Goal: Task Accomplishment & Management: Manage account settings

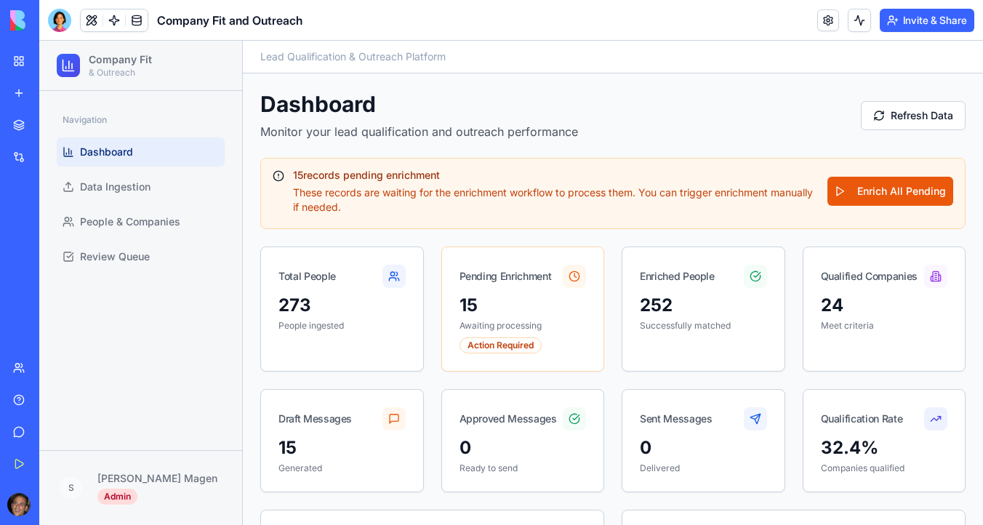
click at [28, 17] on img at bounding box center [55, 20] width 90 height 20
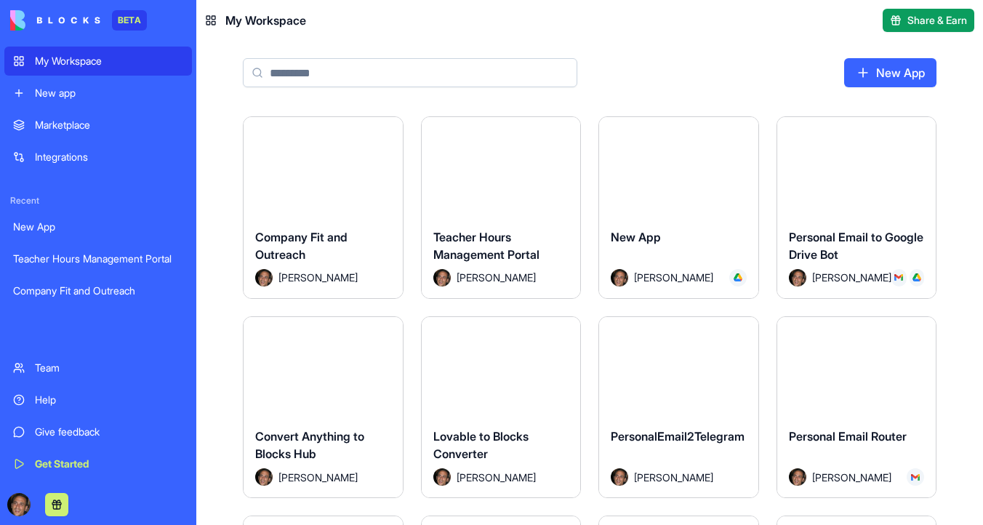
click at [71, 65] on div "My Workspace" at bounding box center [109, 61] width 148 height 15
click at [531, 160] on button "Launch" at bounding box center [501, 166] width 109 height 29
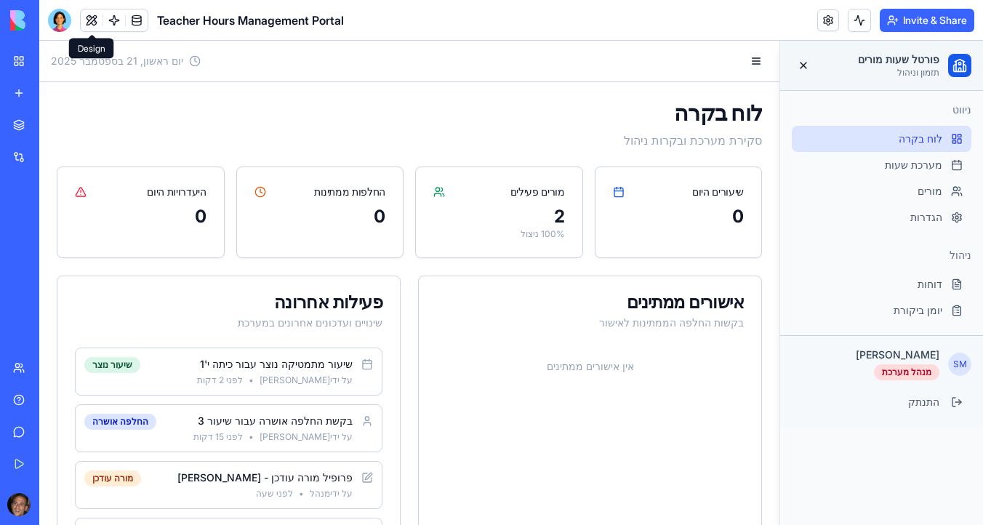
click at [90, 22] on button at bounding box center [92, 20] width 22 height 22
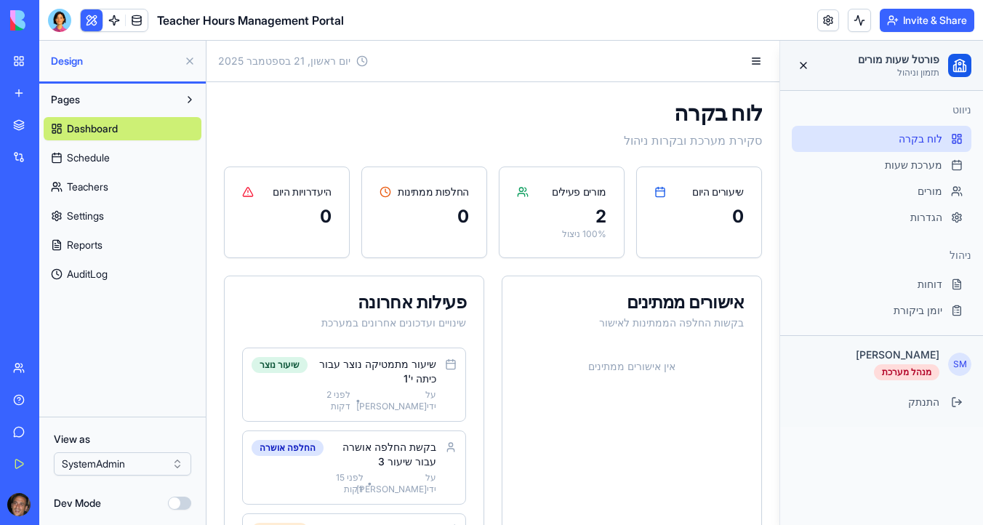
click at [129, 129] on link "Dashboard" at bounding box center [123, 128] width 158 height 23
click at [122, 159] on link "Schedule" at bounding box center [123, 157] width 158 height 23
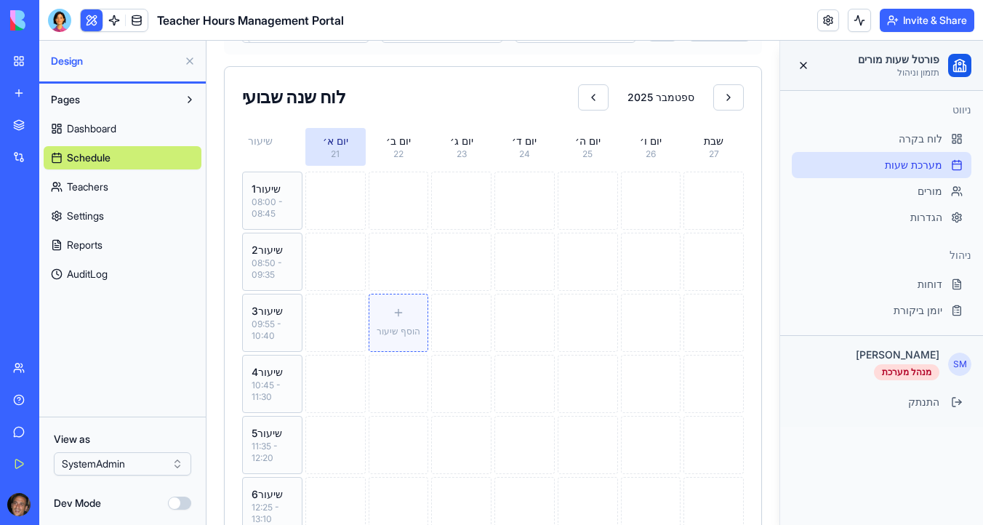
scroll to position [214, 0]
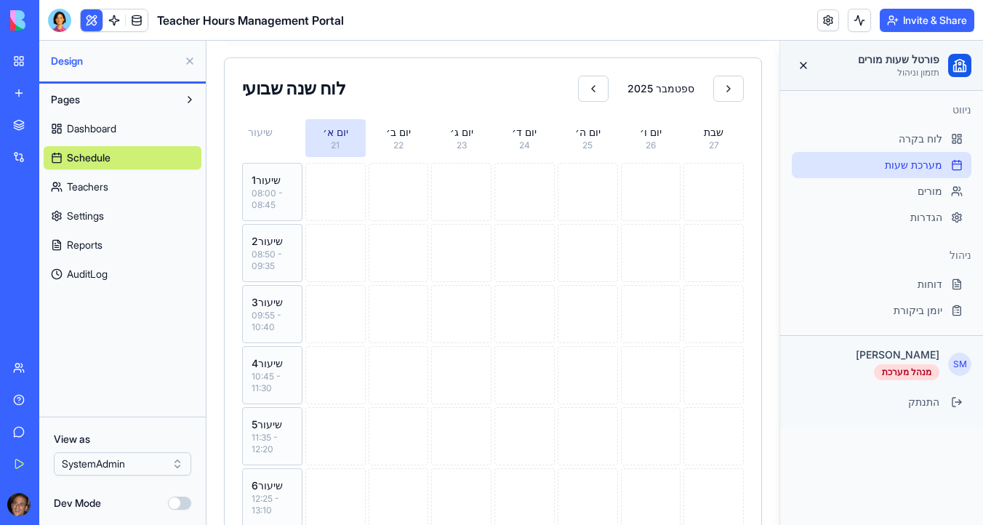
click at [89, 184] on span "Teachers" at bounding box center [87, 187] width 41 height 15
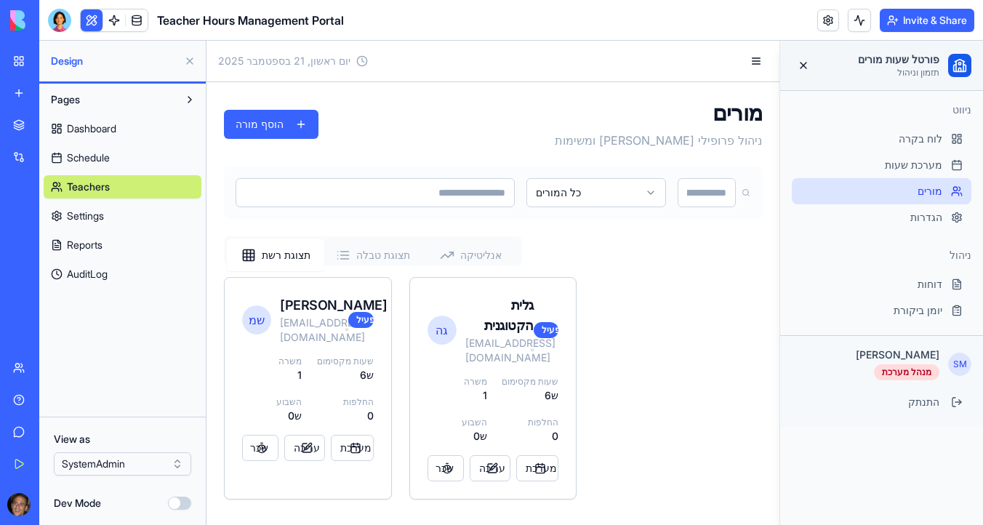
click at [98, 192] on span "Teachers" at bounding box center [88, 187] width 43 height 15
click at [148, 468] on html "BETA My Workspace New app Marketplace Integrations Recent New App Teacher Hours…" at bounding box center [491, 262] width 983 height 525
click at [123, 158] on html "BETA My Workspace New app Marketplace Integrations Recent New App Teacher Hours…" at bounding box center [491, 262] width 983 height 525
click at [123, 158] on link "Schedule" at bounding box center [123, 157] width 158 height 23
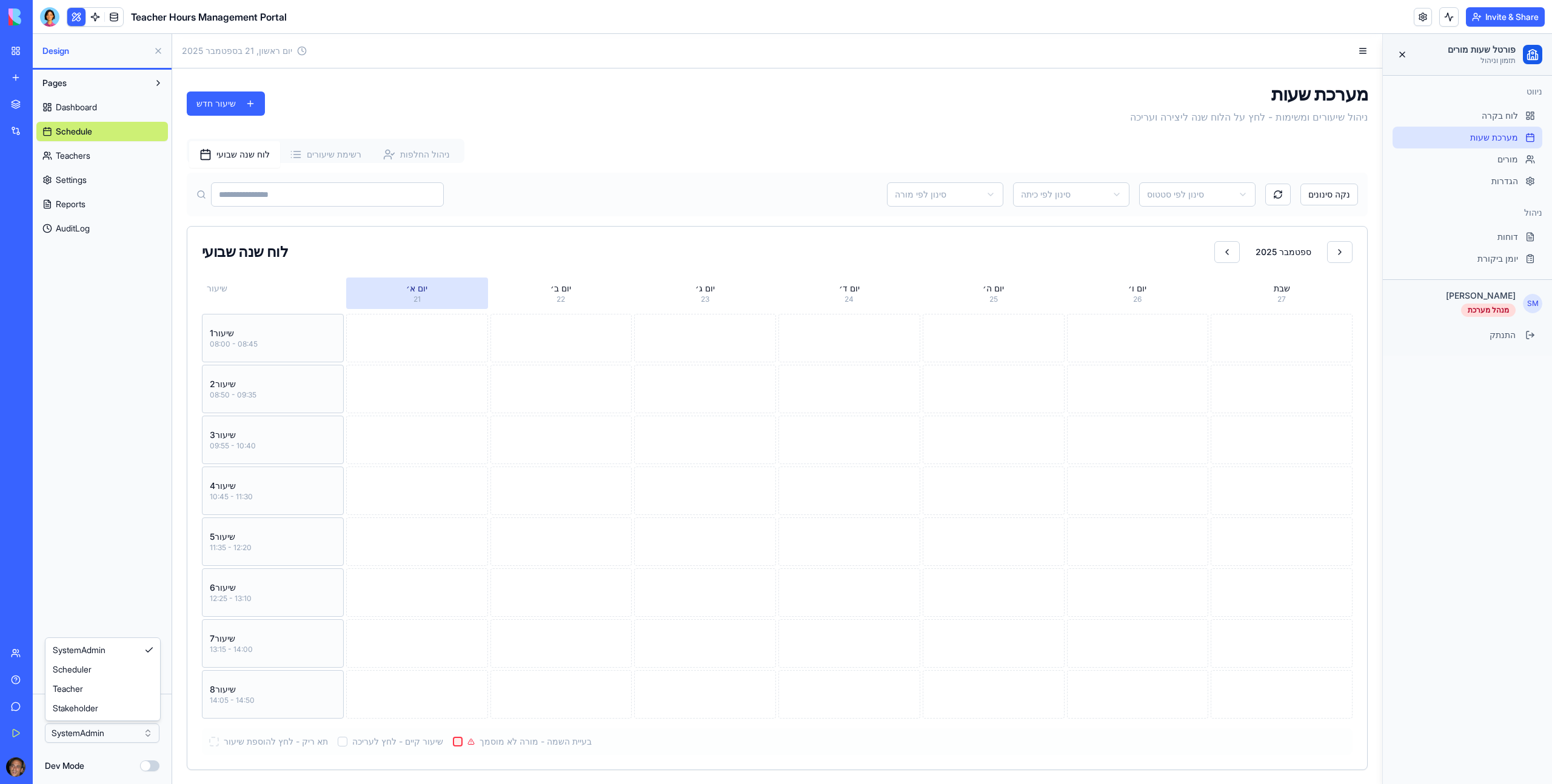
click at [128, 437] on html "BETA My Workspace New app Marketplace Integrations Recent New App Teacher Hours…" at bounding box center [776, 392] width 1552 height 784
click at [106, 437] on html "BETA My Workspace New app Marketplace Integrations Recent New App Teacher Hours…" at bounding box center [776, 392] width 1552 height 784
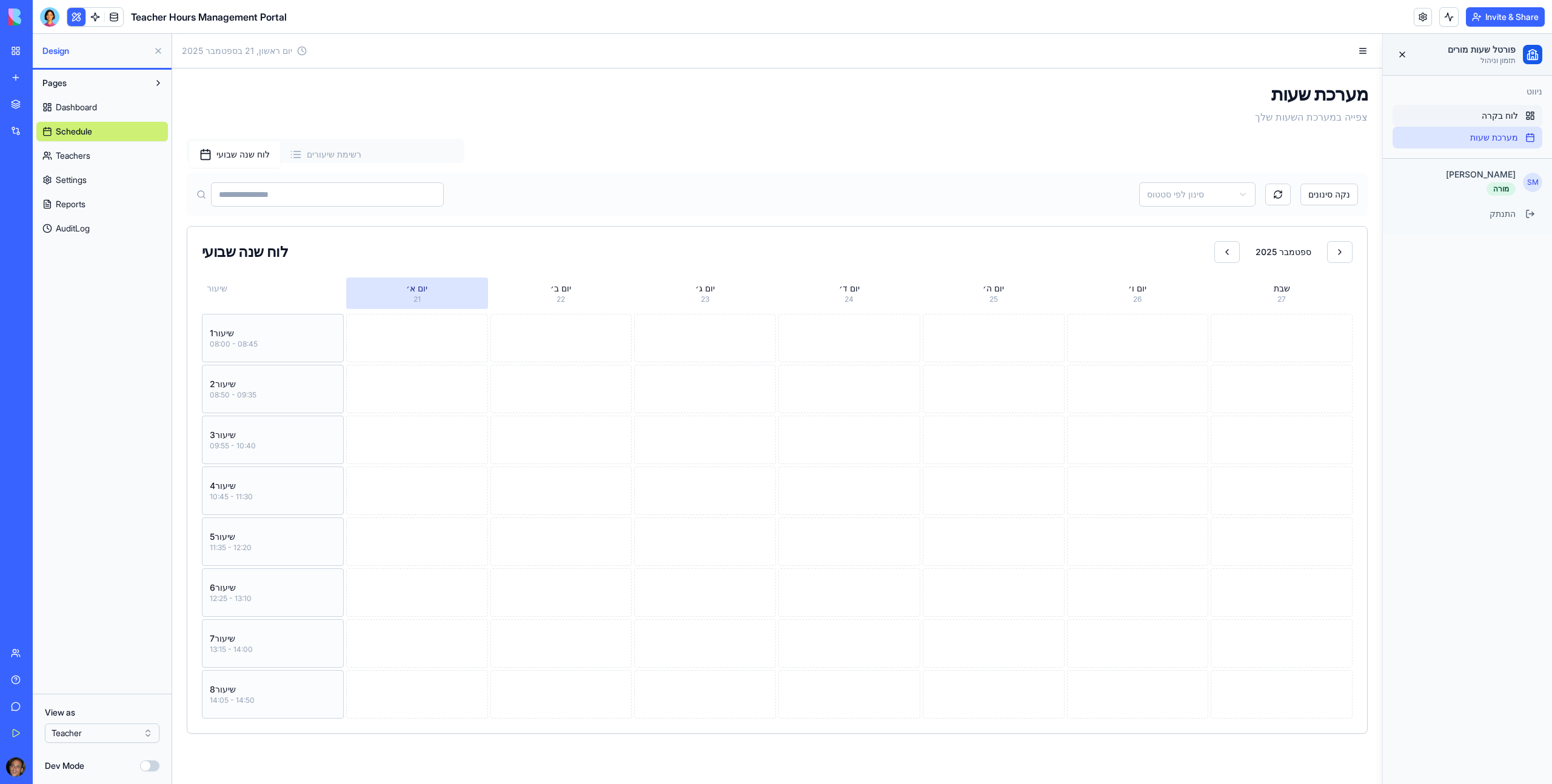
click at [819, 117] on span "לוח בקרה" at bounding box center [1500, 116] width 37 height 12
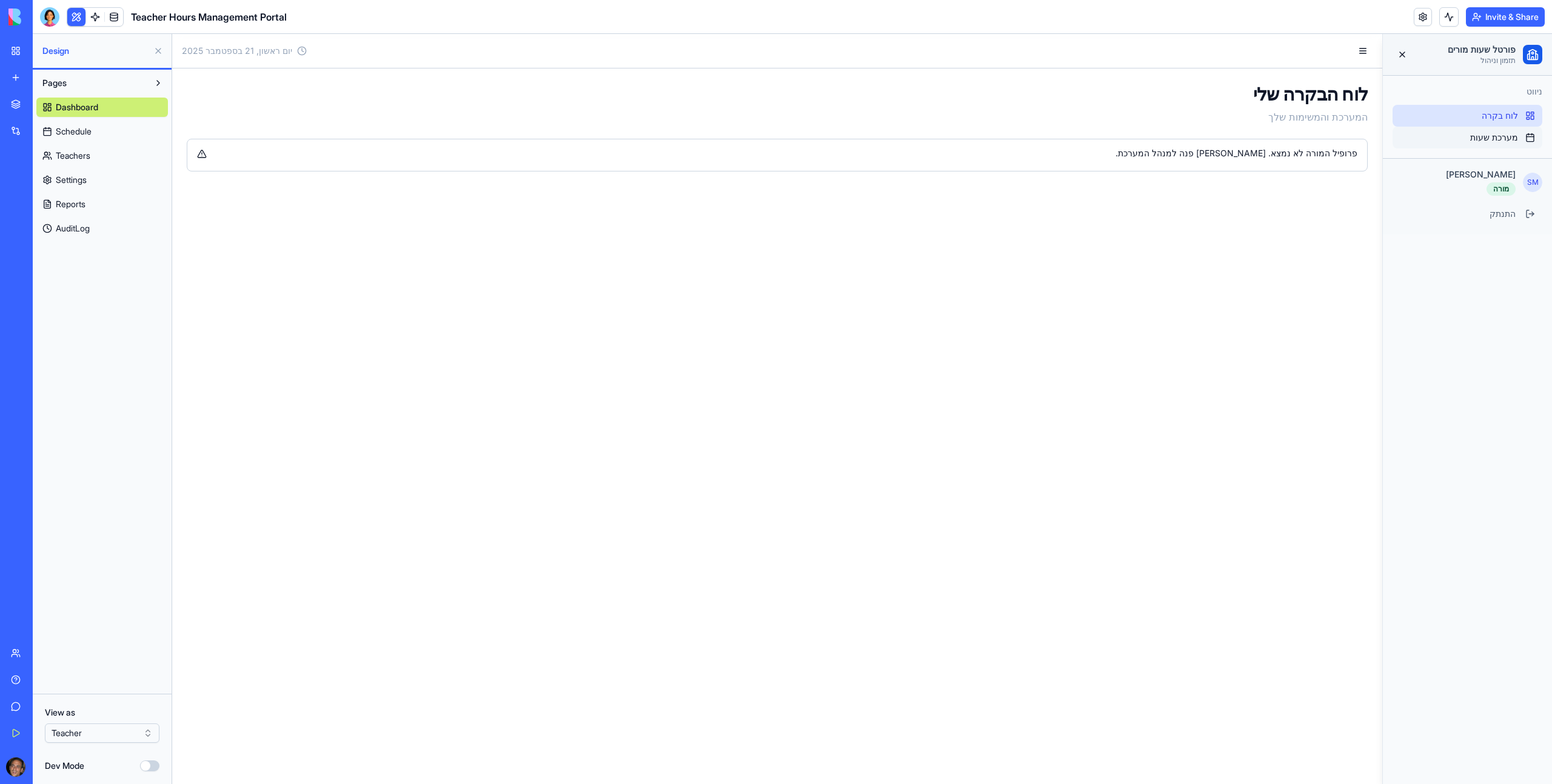
click at [819, 138] on span "מערכת שעות" at bounding box center [1494, 137] width 48 height 12
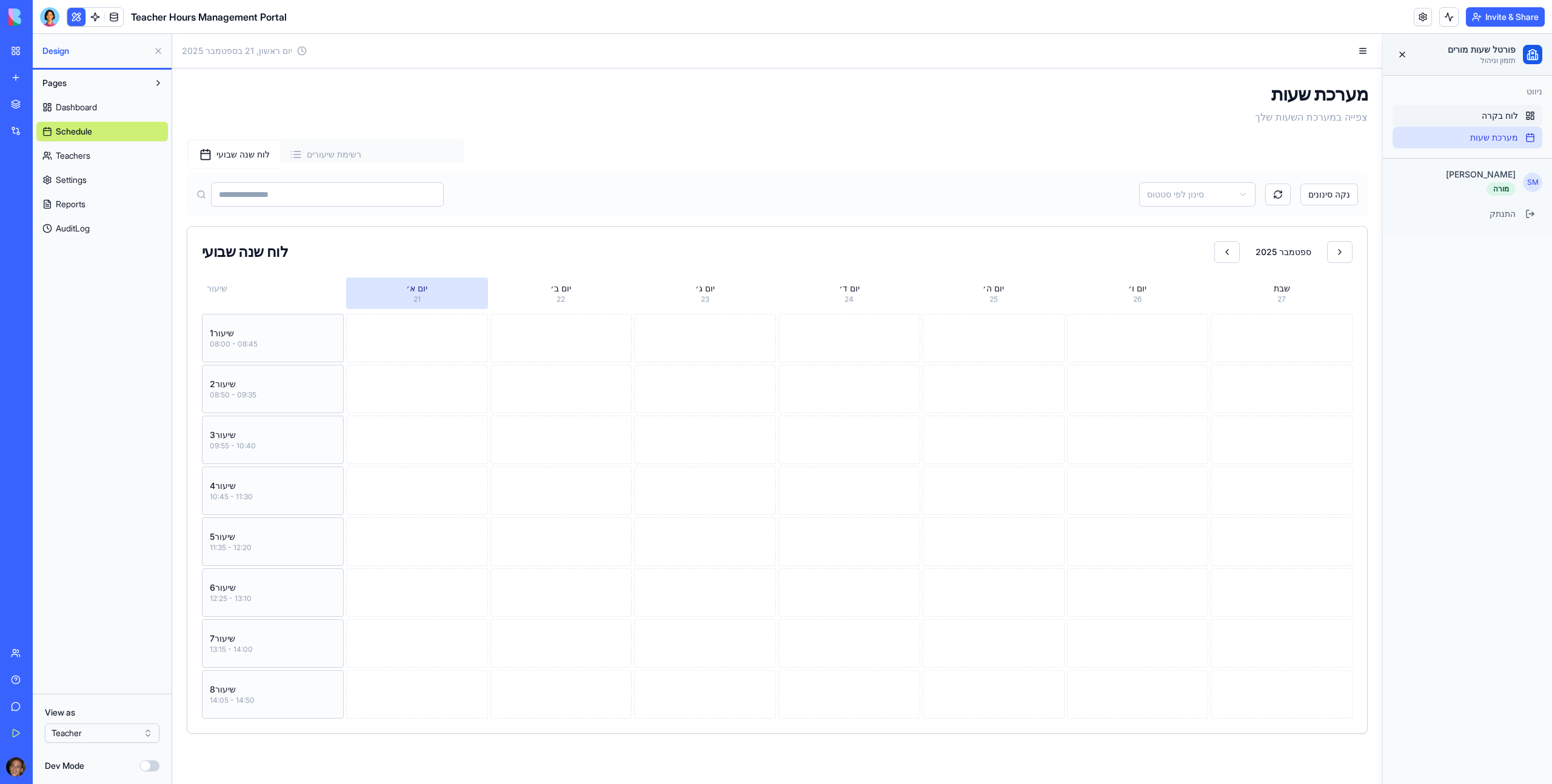
click at [819, 117] on span "לוח בקרה" at bounding box center [1500, 116] width 37 height 12
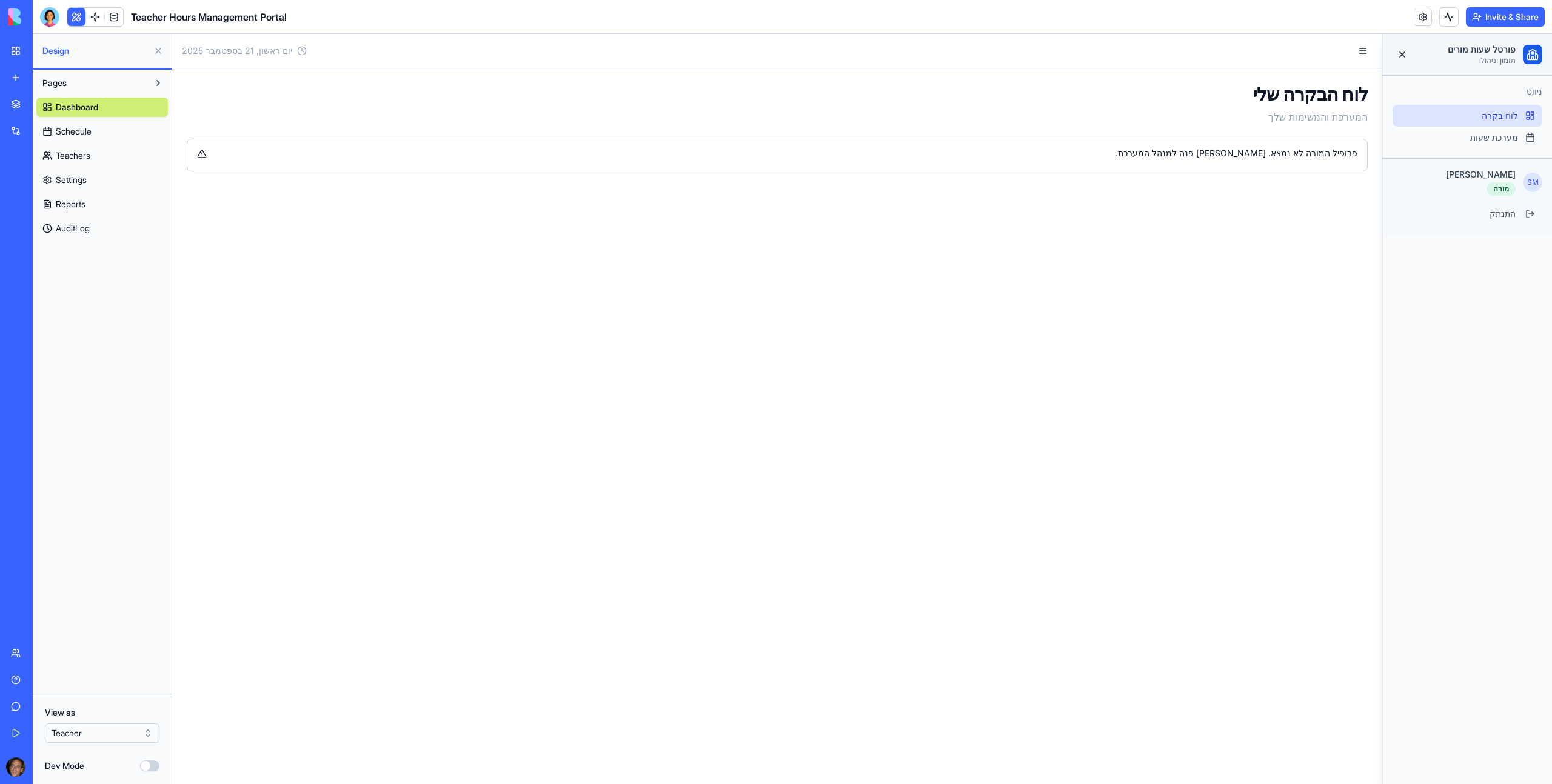
click at [200, 154] on div "פרופיל המורה לא נמצא. אנא פנה למנהל המערכת." at bounding box center [777, 153] width 1160 height 12
click at [78, 146] on link "Teachers" at bounding box center [103, 155] width 132 height 19
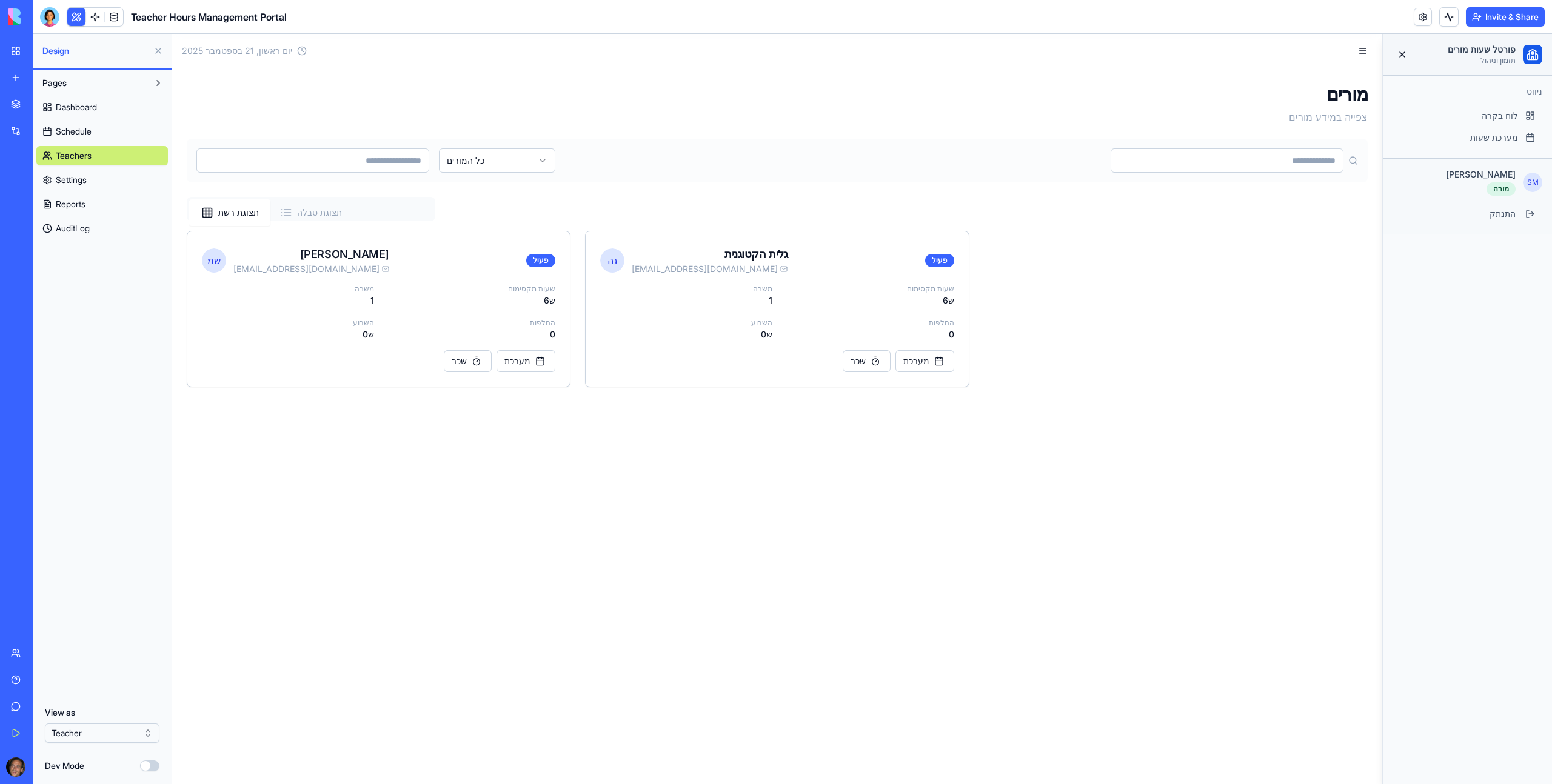
click at [81, 137] on span "Schedule" at bounding box center [73, 132] width 36 height 12
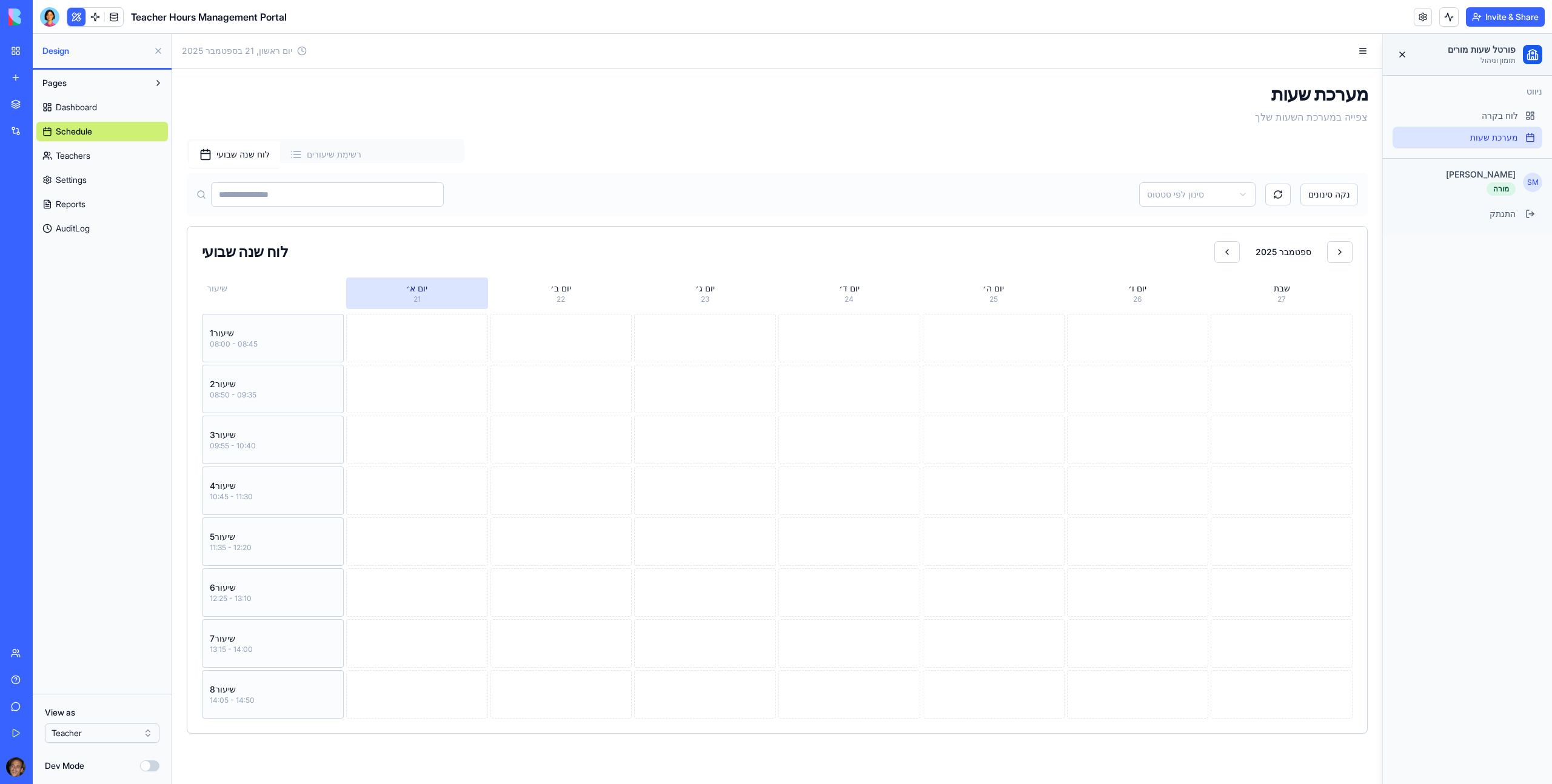
click at [89, 179] on link "Settings" at bounding box center [103, 179] width 132 height 19
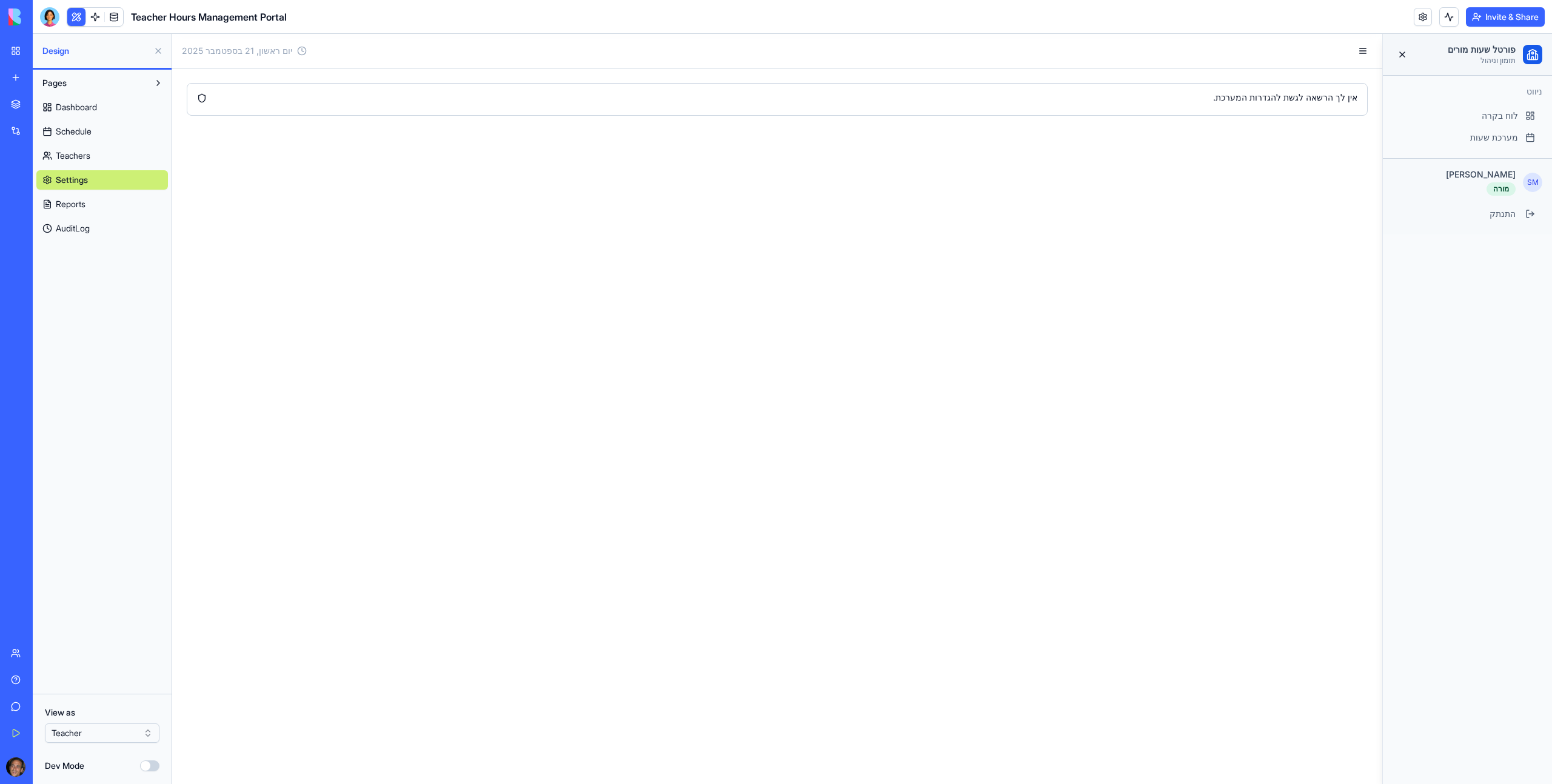
click at [97, 200] on link "Reports" at bounding box center [103, 203] width 132 height 19
click at [112, 229] on link "AuditLog" at bounding box center [103, 228] width 132 height 19
click at [107, 105] on link "Dashboard" at bounding box center [103, 107] width 132 height 19
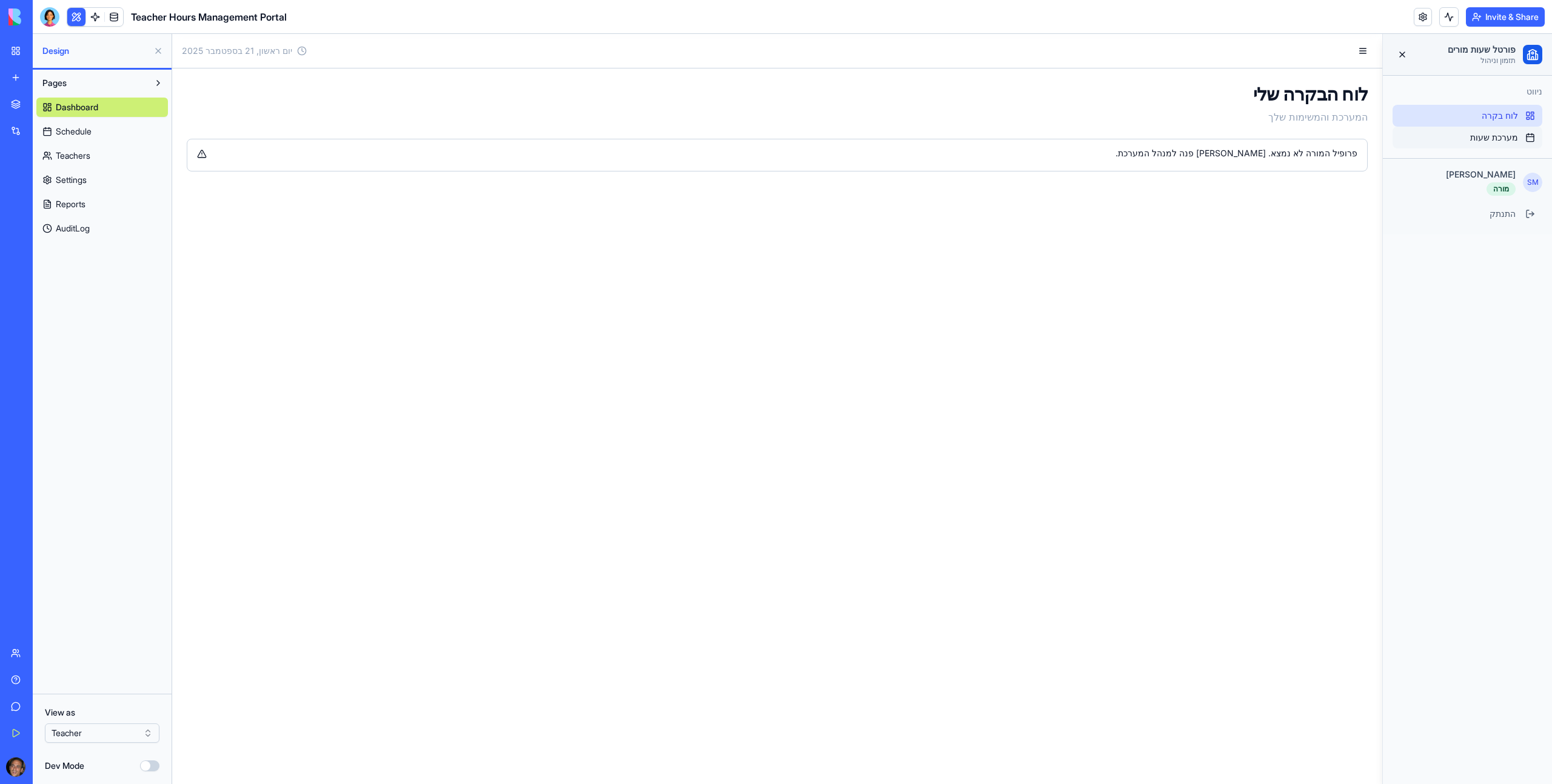
click at [819, 134] on span "מערכת שעות" at bounding box center [1494, 137] width 48 height 12
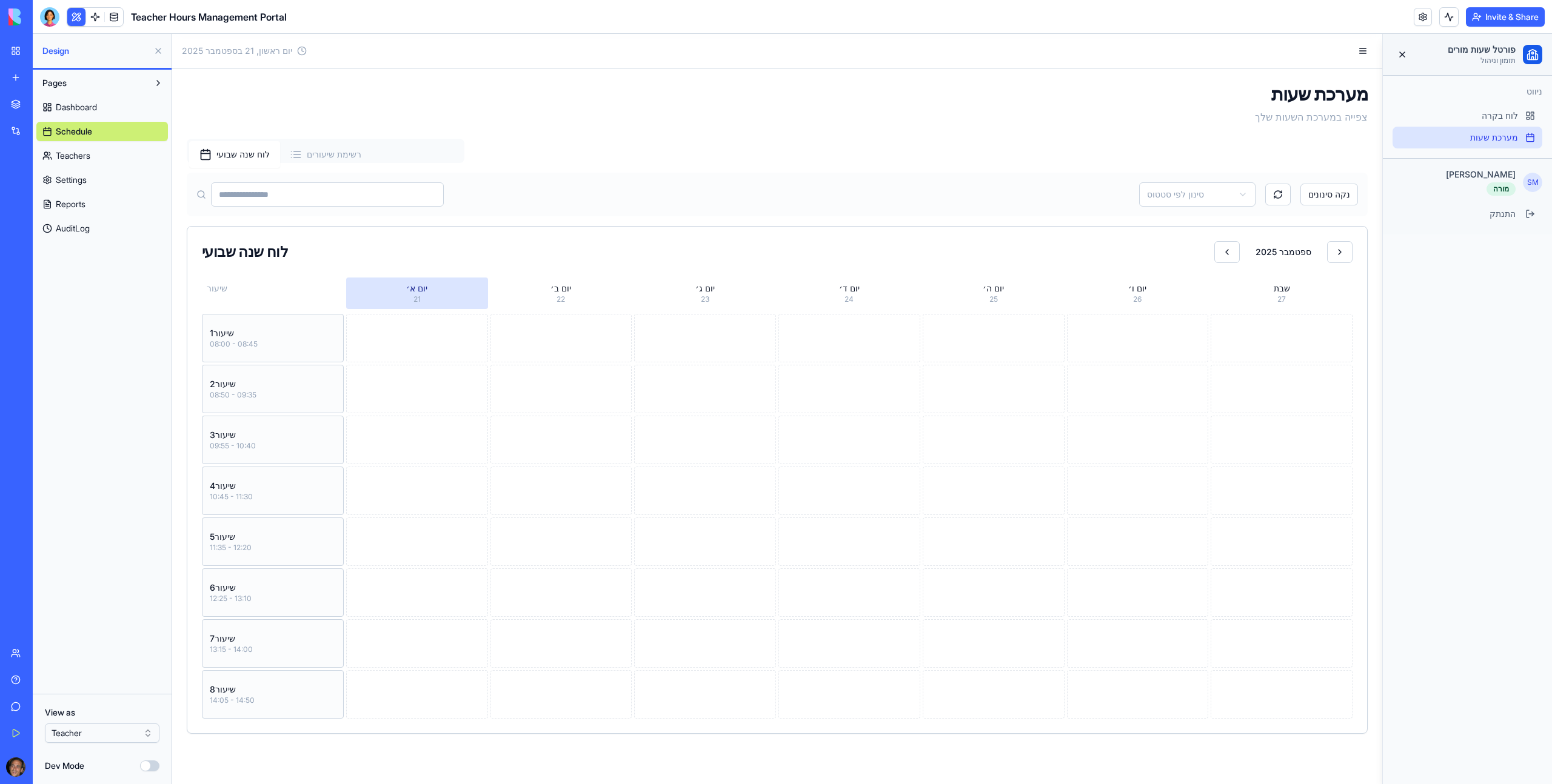
click at [79, 160] on span "Teachers" at bounding box center [73, 156] width 34 height 12
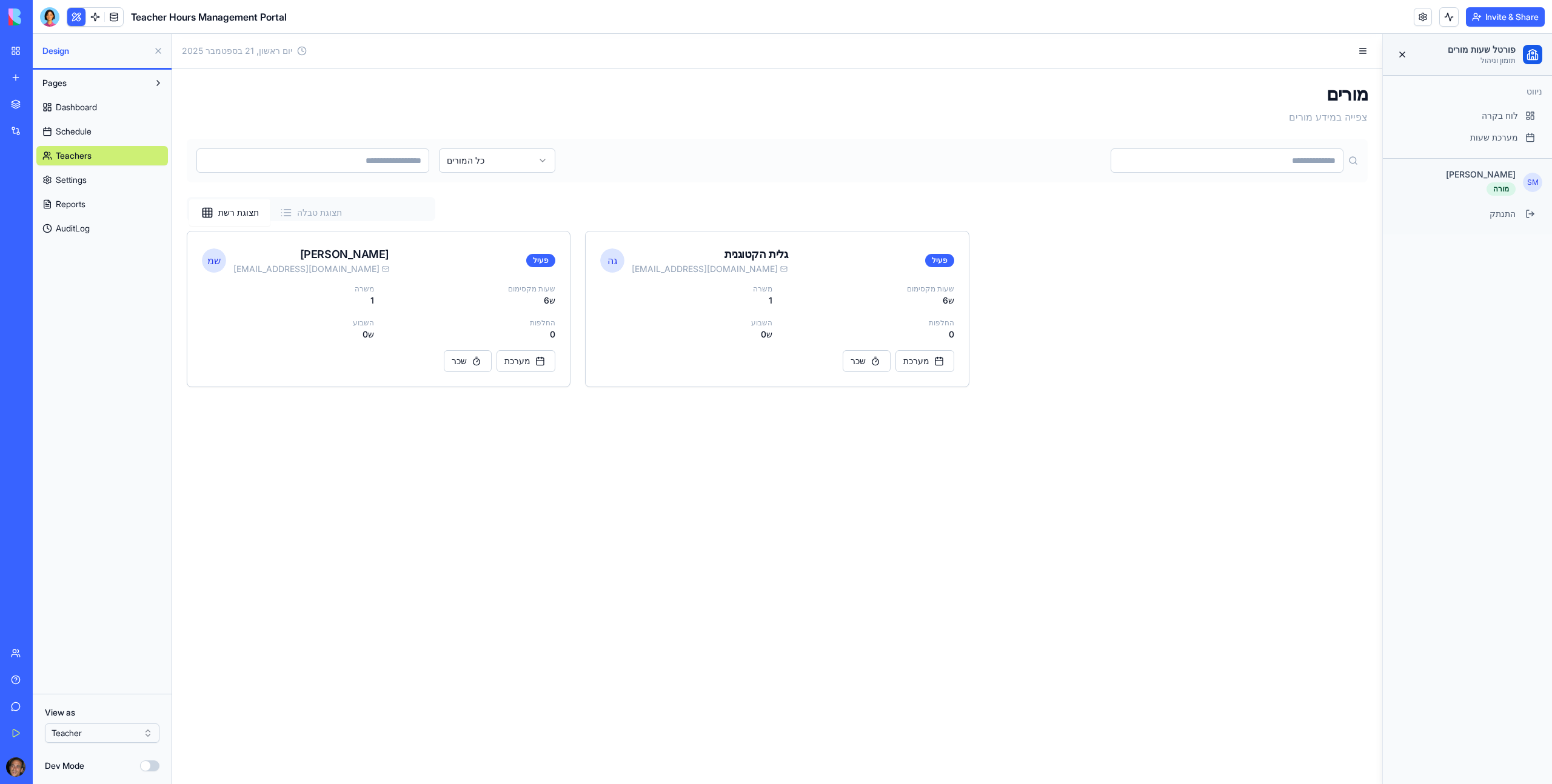
click at [81, 137] on link "Schedule" at bounding box center [103, 131] width 132 height 19
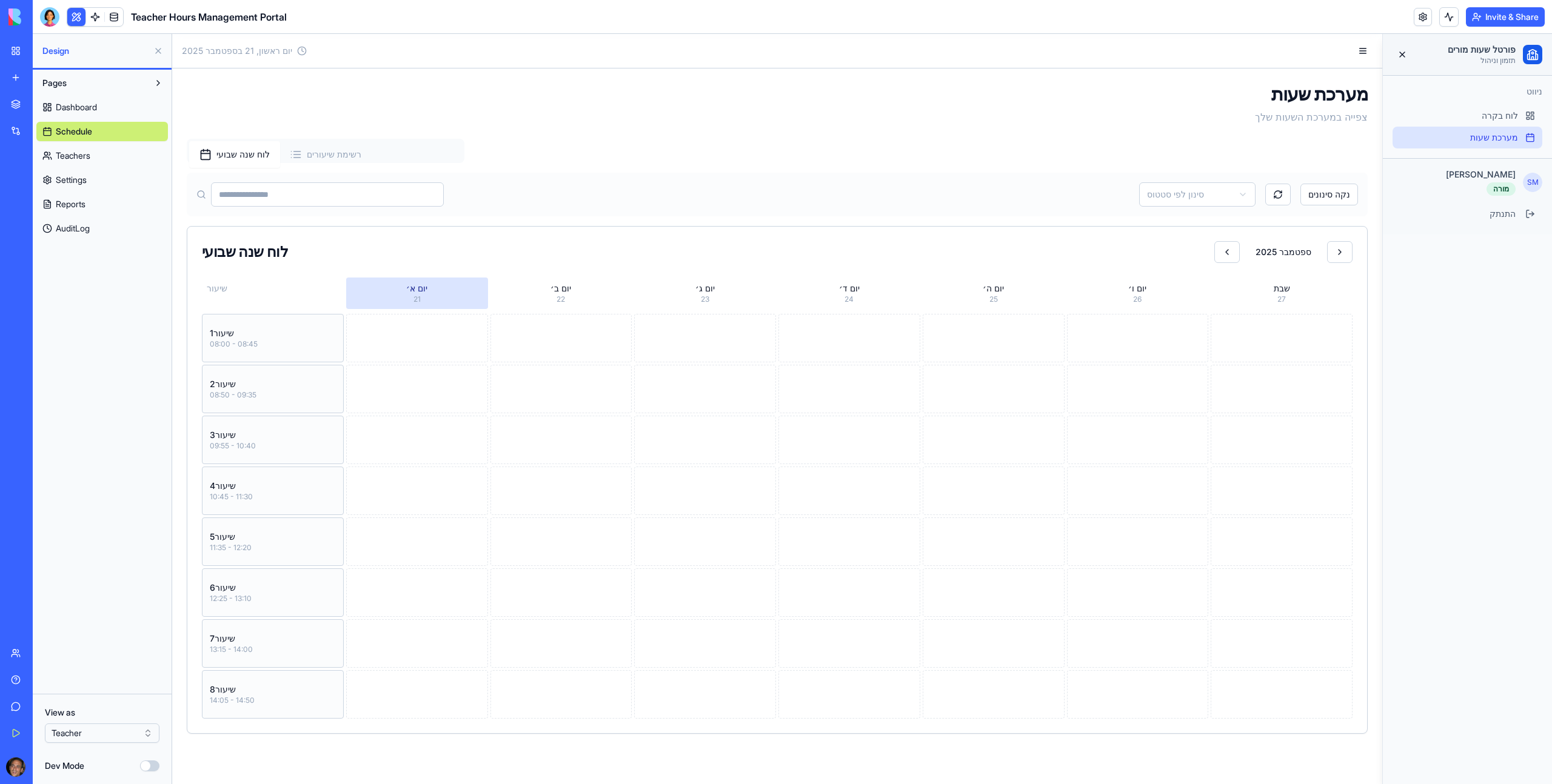
click at [112, 229] on link "AuditLog" at bounding box center [103, 228] width 132 height 19
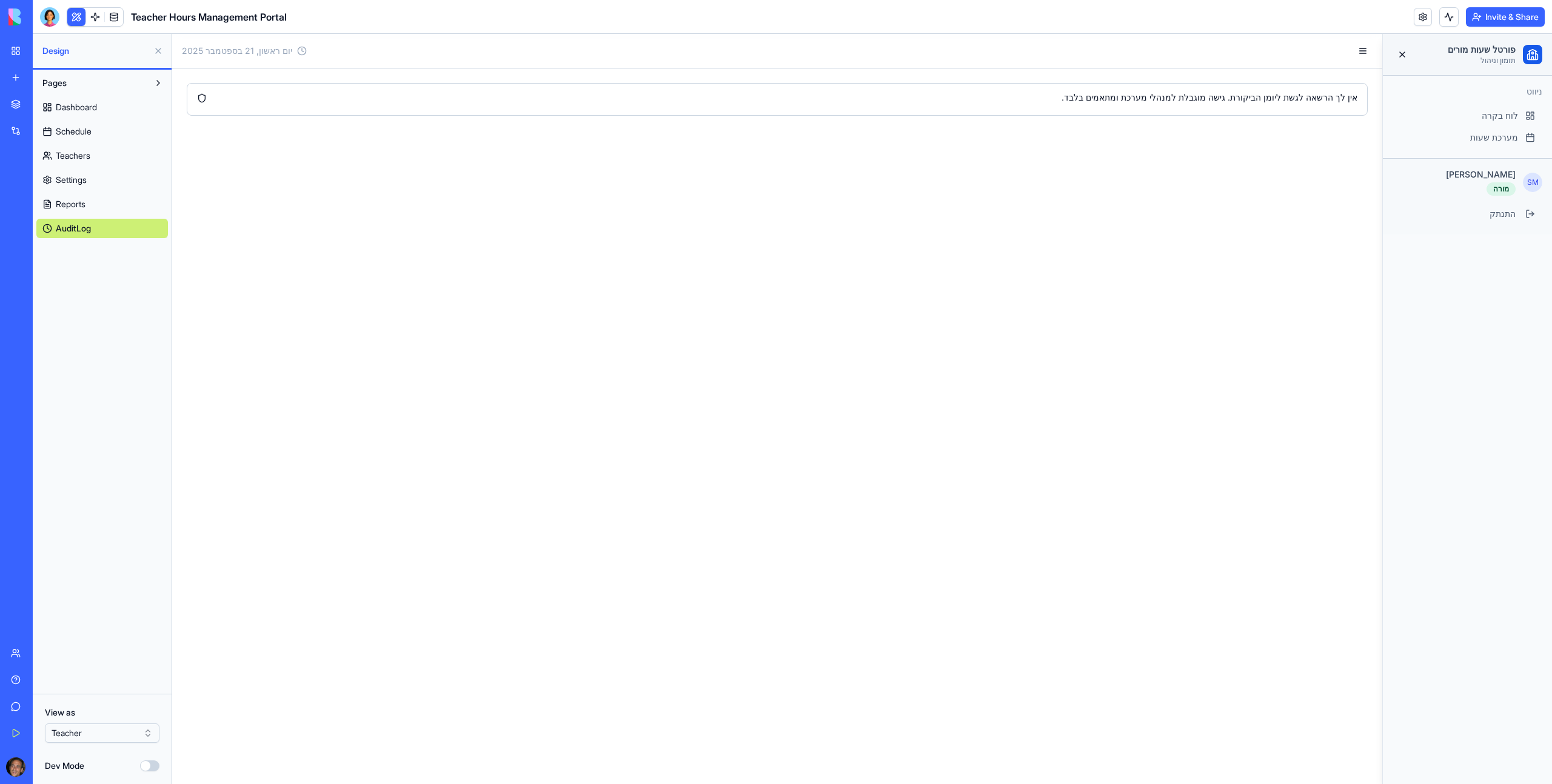
click at [99, 437] on html "BETA My Workspace New app Marketplace Integrations Recent New App Teacher Hours…" at bounding box center [776, 392] width 1552 height 784
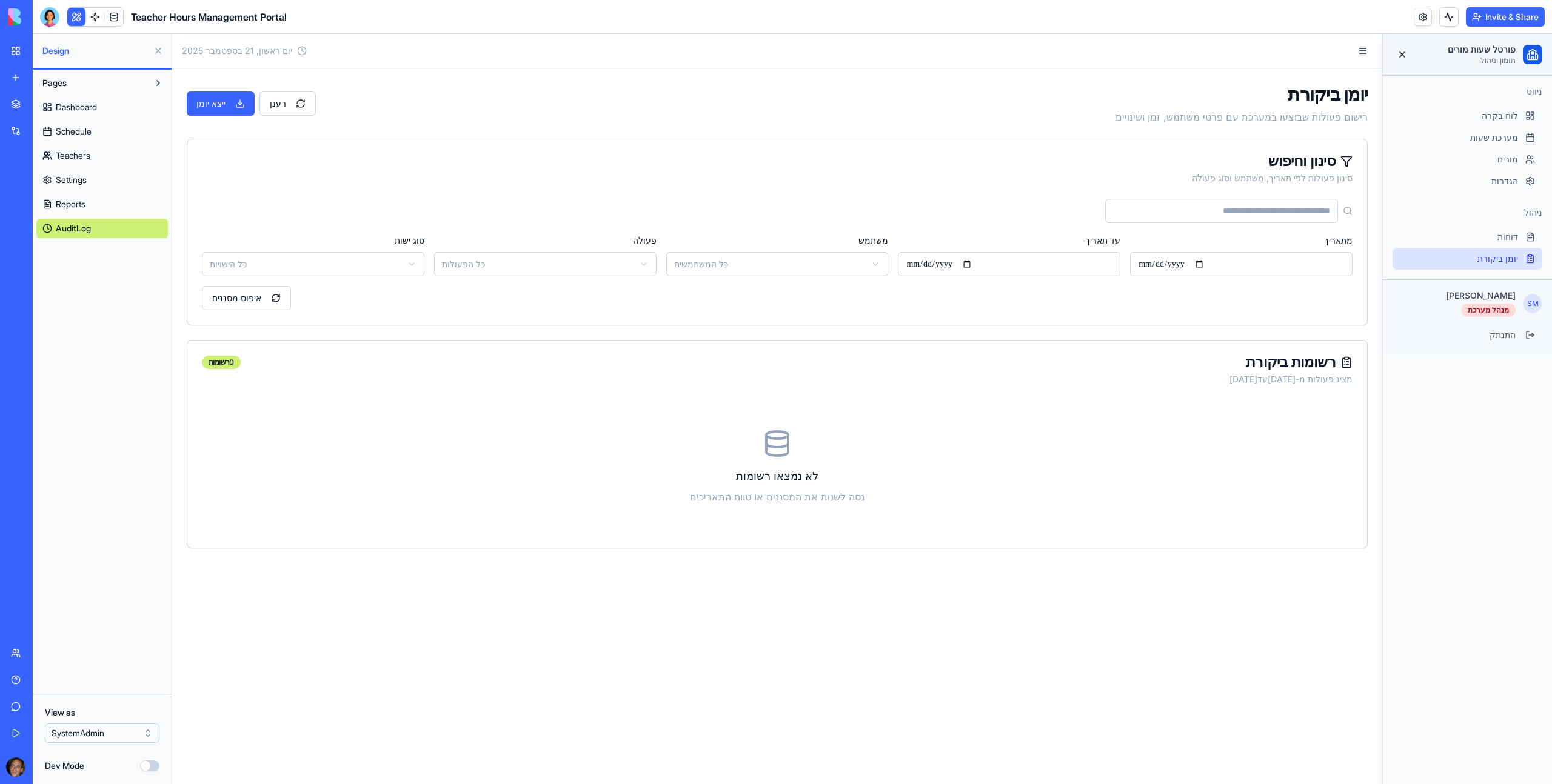
click at [96, 183] on link "Settings" at bounding box center [103, 179] width 132 height 19
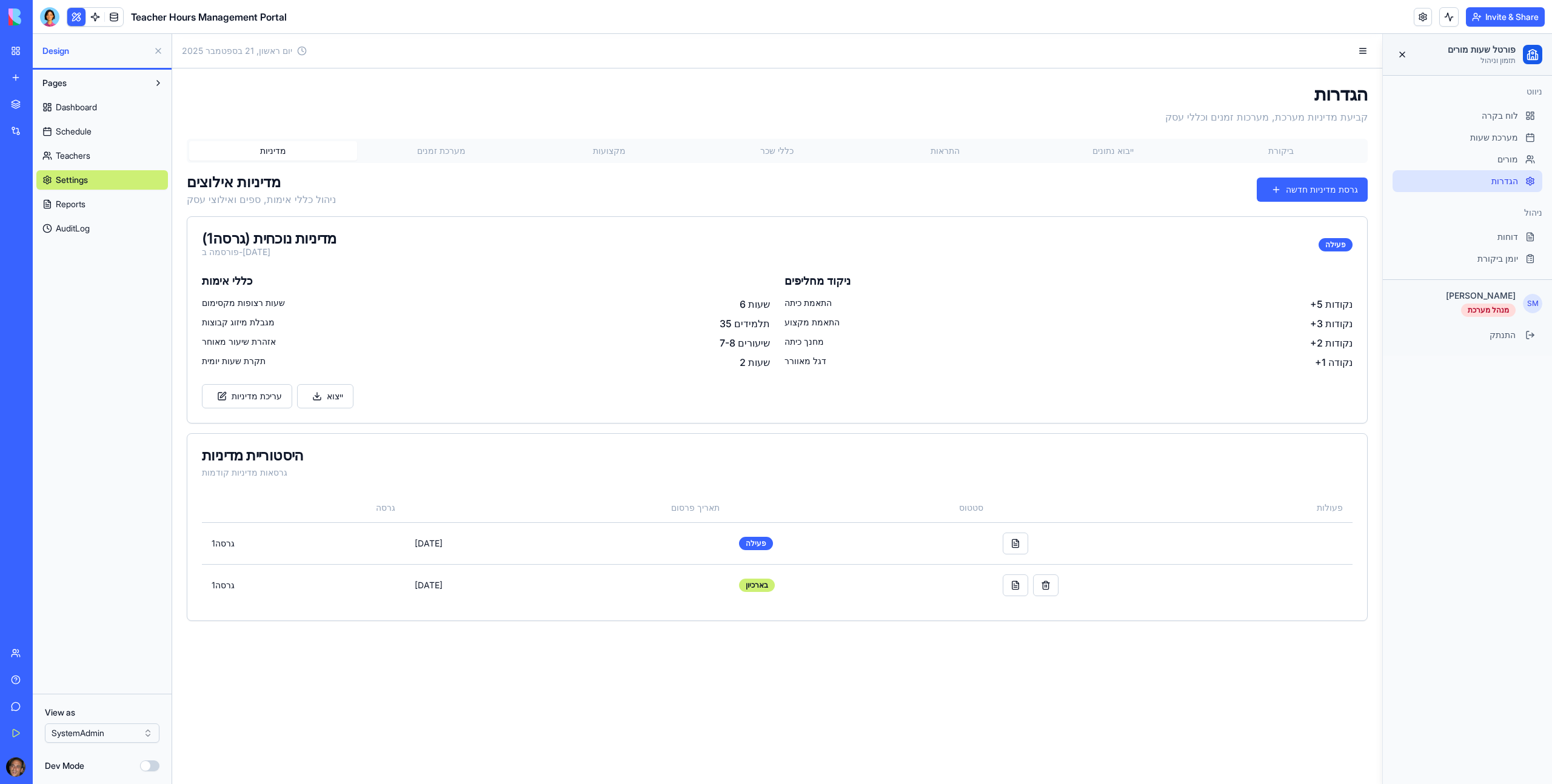
click at [770, 157] on button "כללי שכר" at bounding box center [776, 150] width 168 height 19
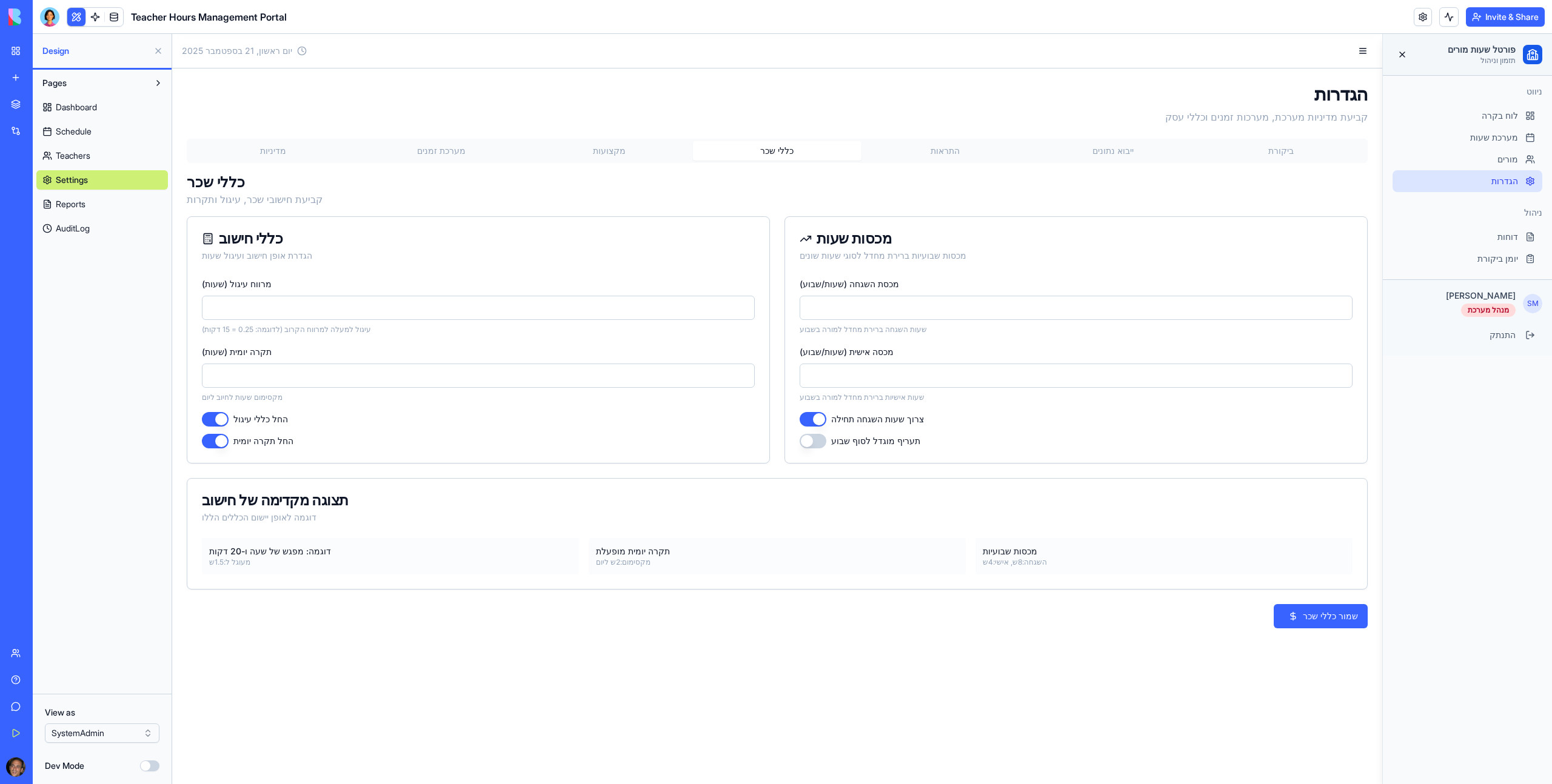
click at [819, 210] on h3 "ניהול" at bounding box center [1468, 212] width 150 height 12
click at [819, 23] on link at bounding box center [1423, 17] width 18 height 18
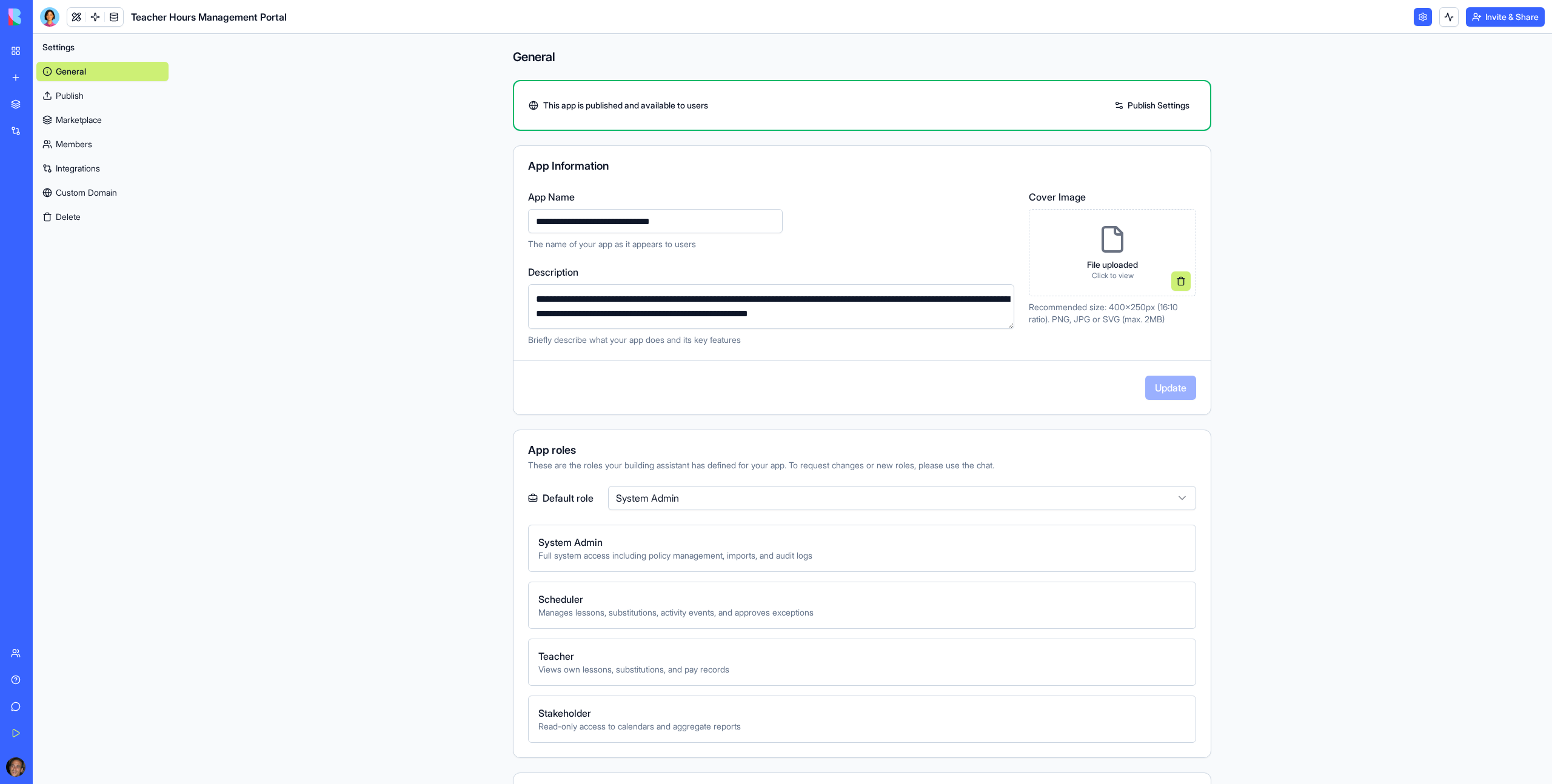
click at [98, 147] on link "Members" at bounding box center [103, 143] width 133 height 19
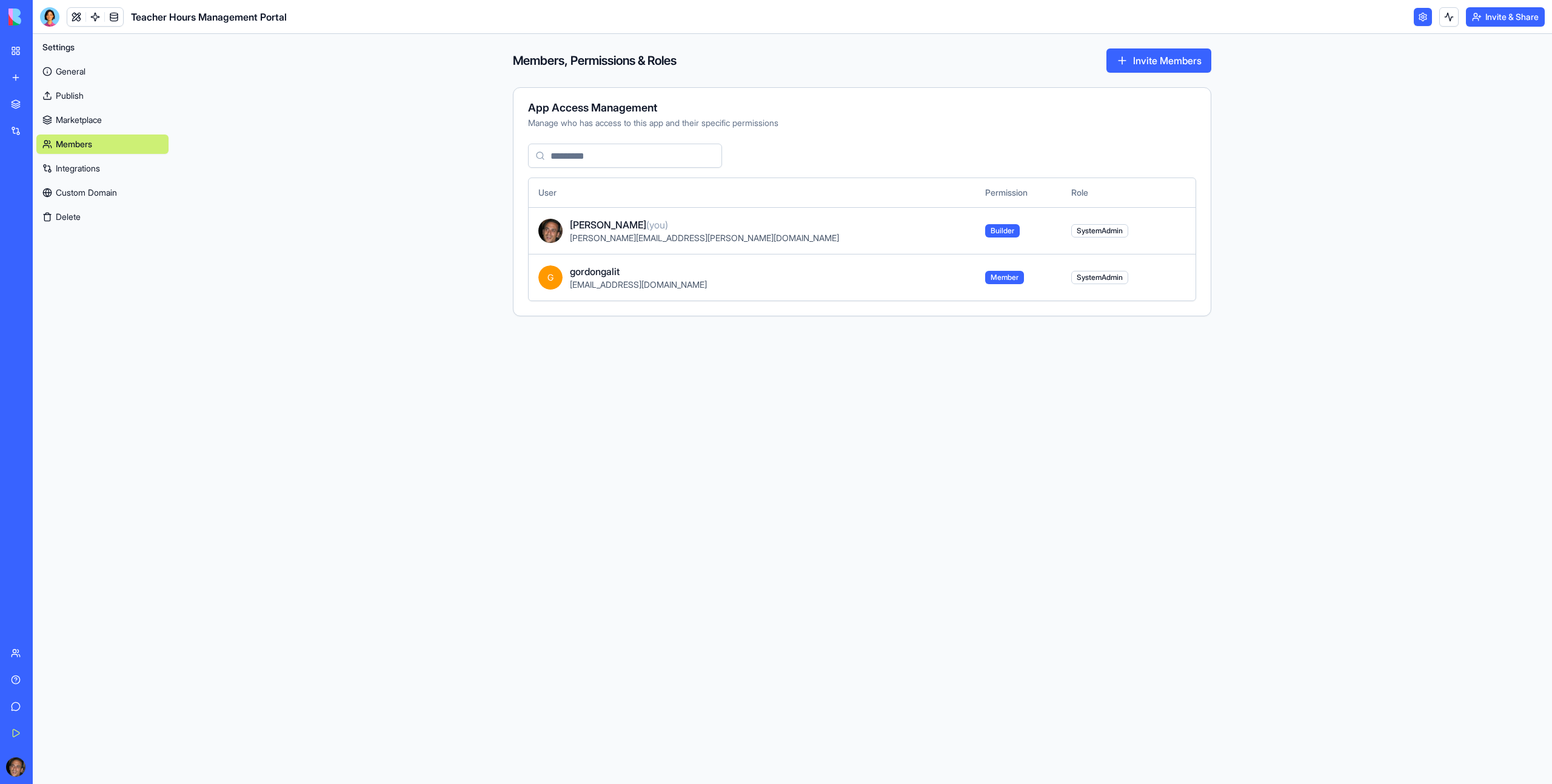
click at [819, 280] on span "SystemAdmin" at bounding box center [1099, 277] width 57 height 13
click at [819, 277] on span "Member" at bounding box center [1004, 277] width 39 height 13
click at [92, 97] on link "Publish" at bounding box center [103, 95] width 133 height 19
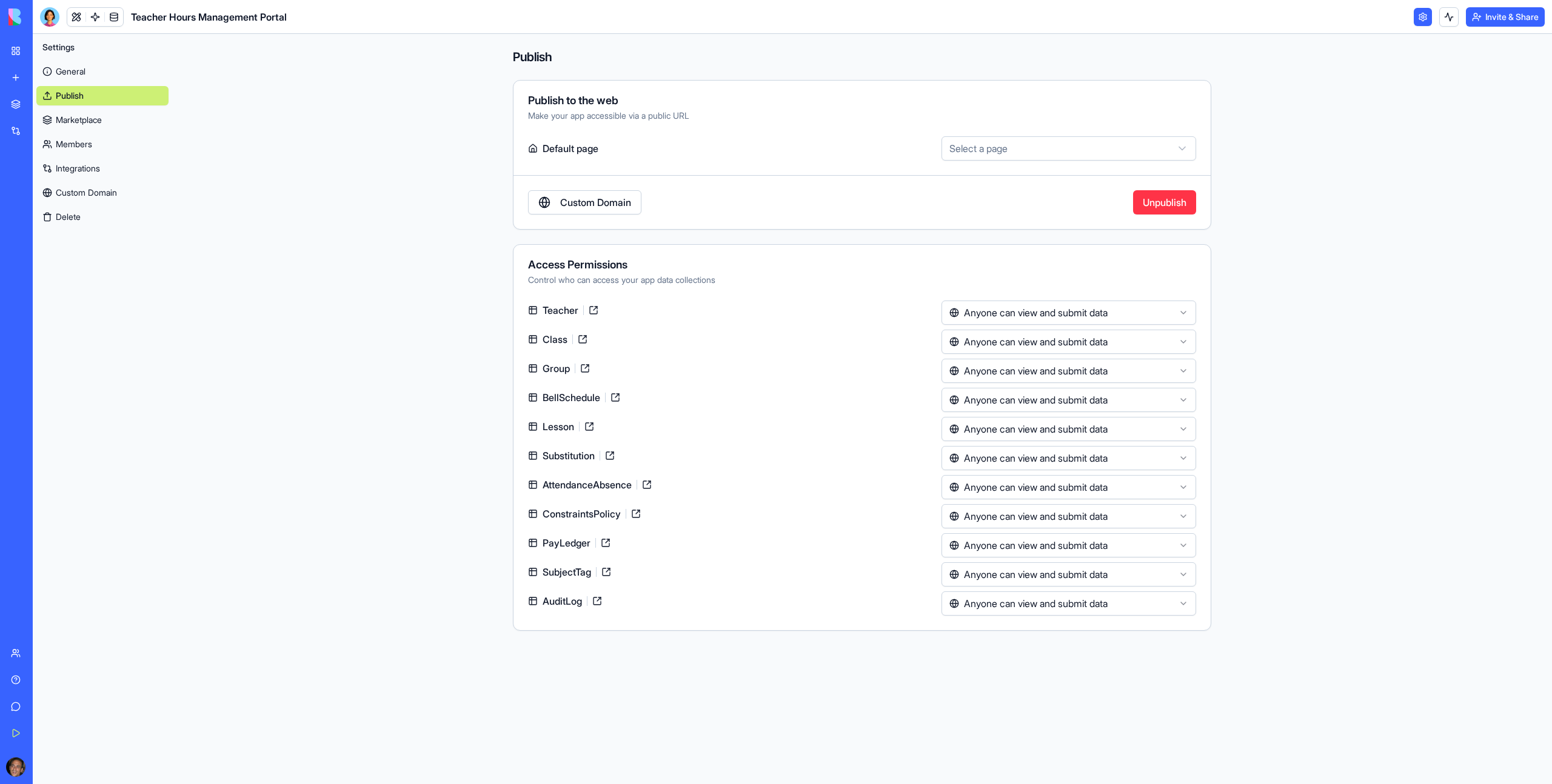
click at [819, 146] on html "BETA My Workspace New app Marketplace Integrations Recent New App Teacher Hours…" at bounding box center [776, 392] width 1552 height 784
select select "**********"
click at [540, 56] on h4 "Publish" at bounding box center [862, 57] width 698 height 17
click at [819, 19] on button at bounding box center [1449, 17] width 19 height 19
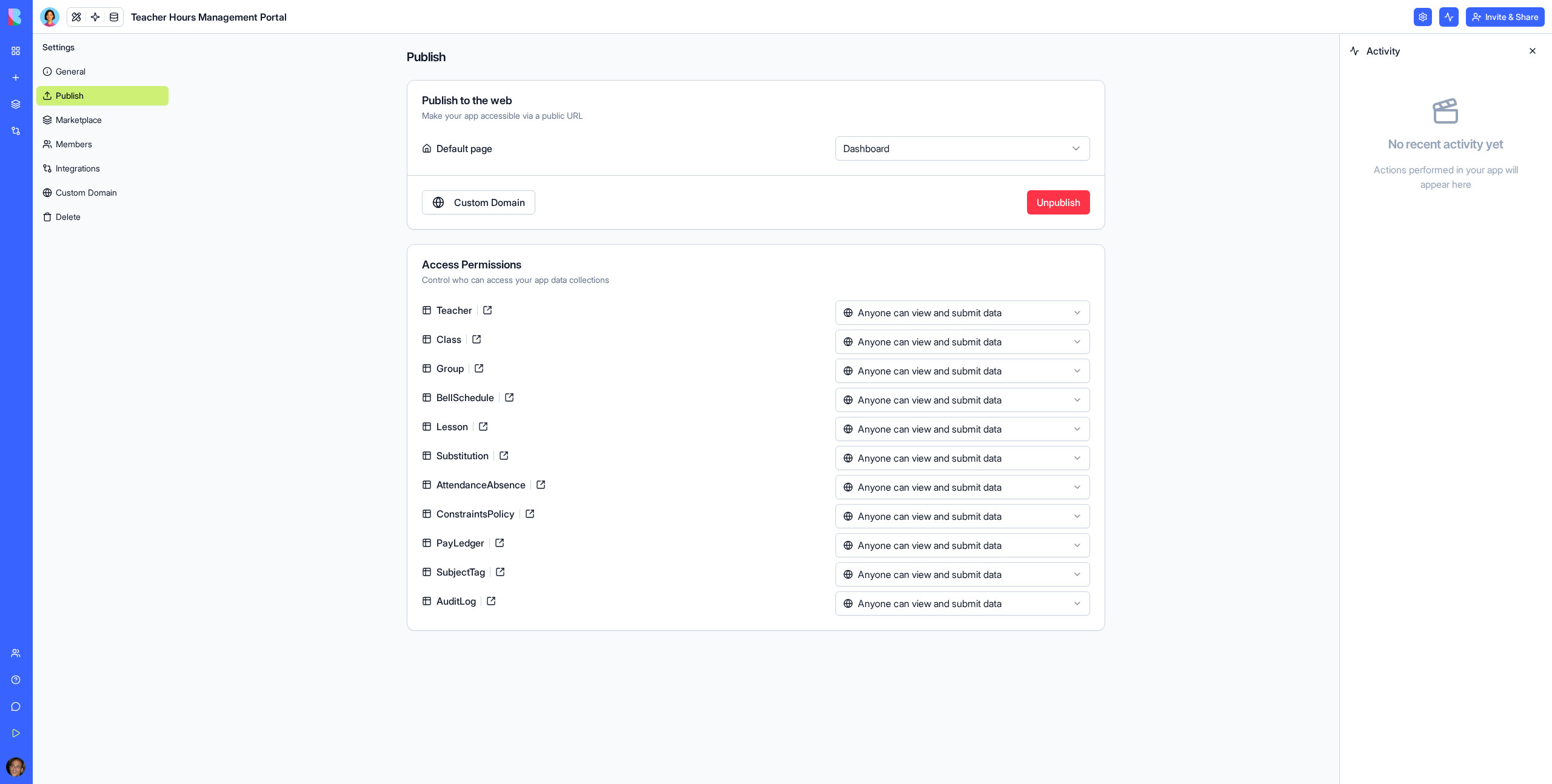
click at [819, 22] on link at bounding box center [1423, 17] width 18 height 18
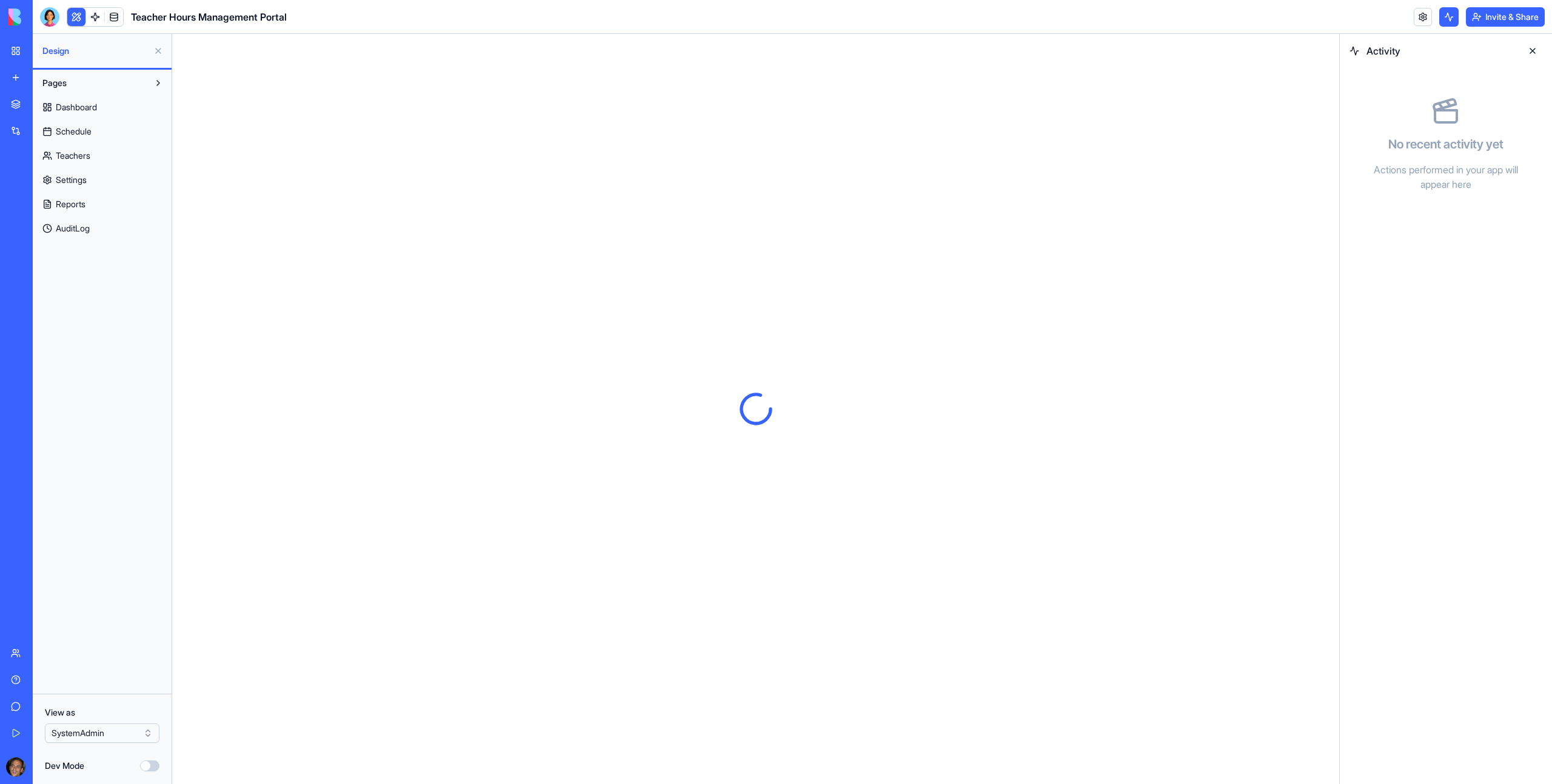
click at [819, 22] on link at bounding box center [1423, 17] width 18 height 18
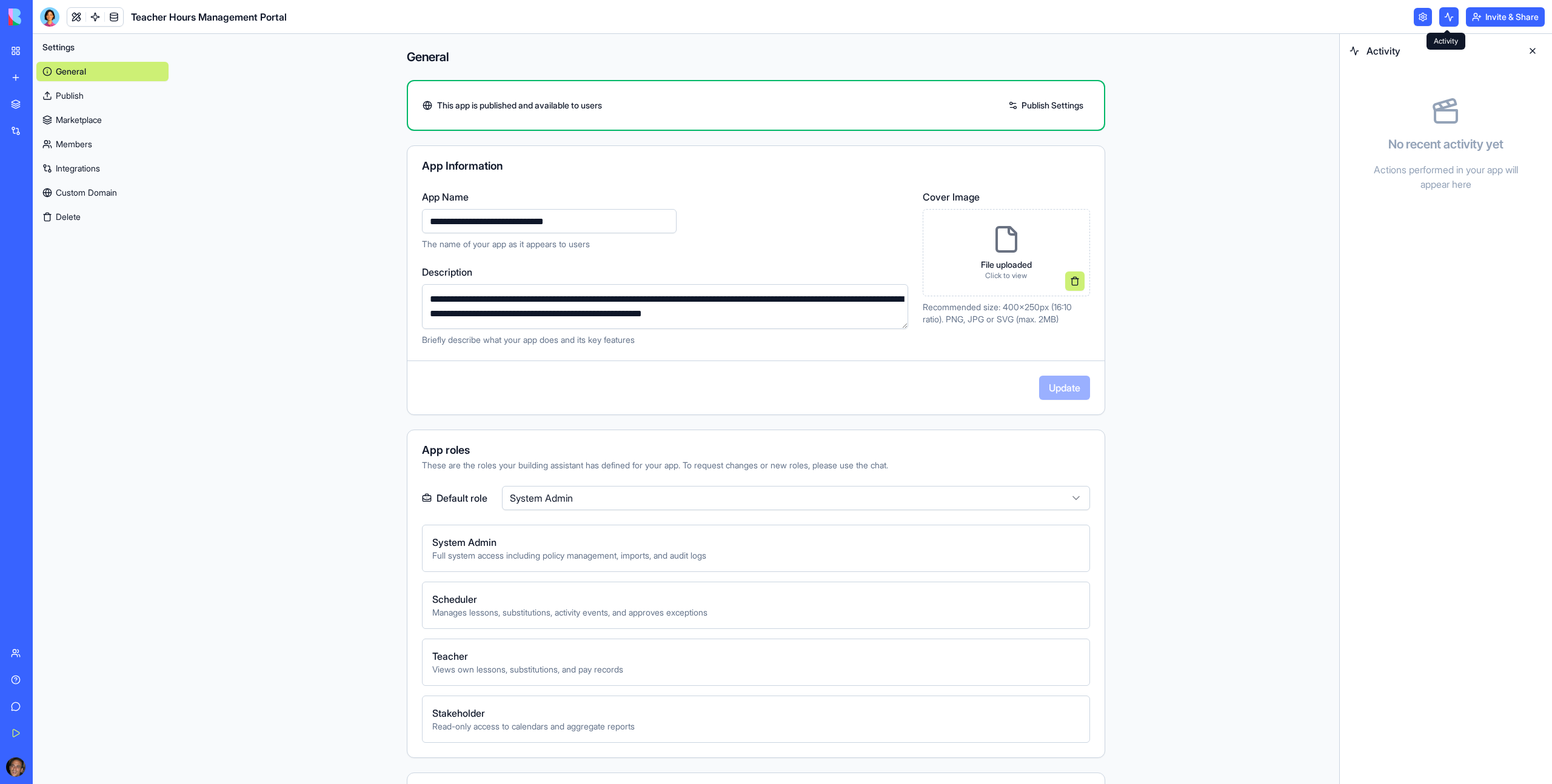
click at [819, 15] on button at bounding box center [1449, 17] width 19 height 19
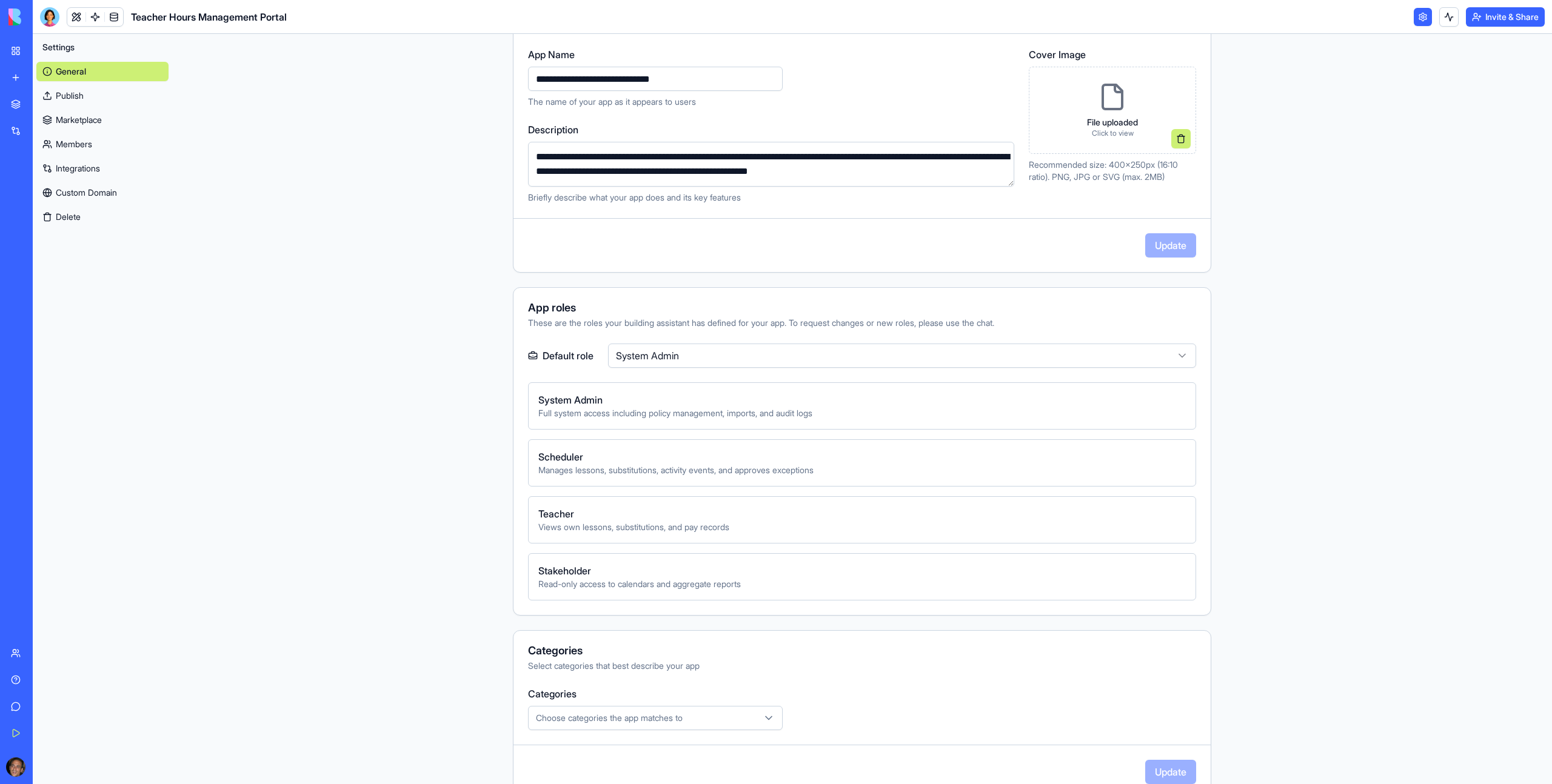
scroll to position [32, 0]
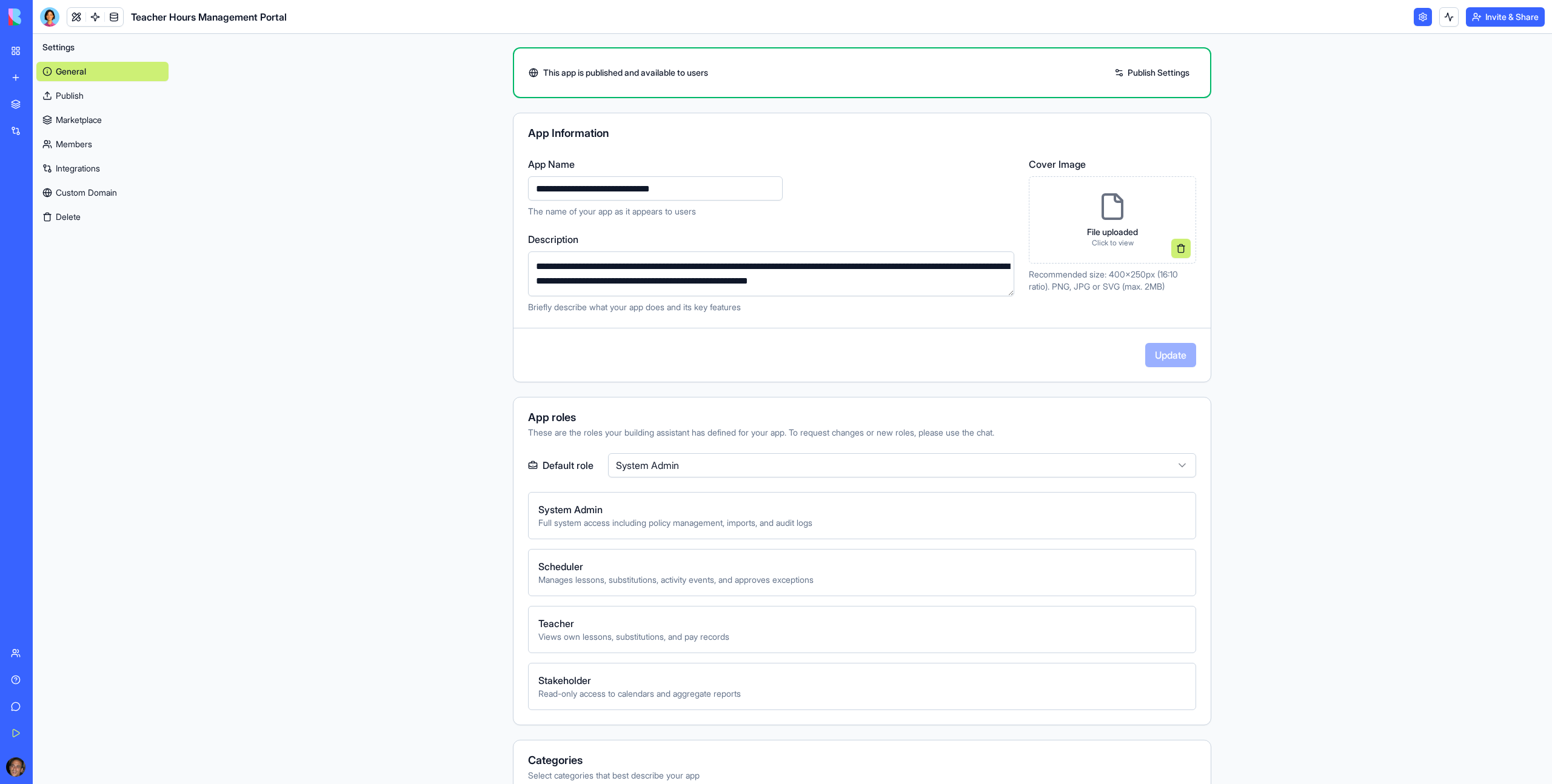
click at [608, 272] on textarea "**********" at bounding box center [771, 274] width 486 height 45
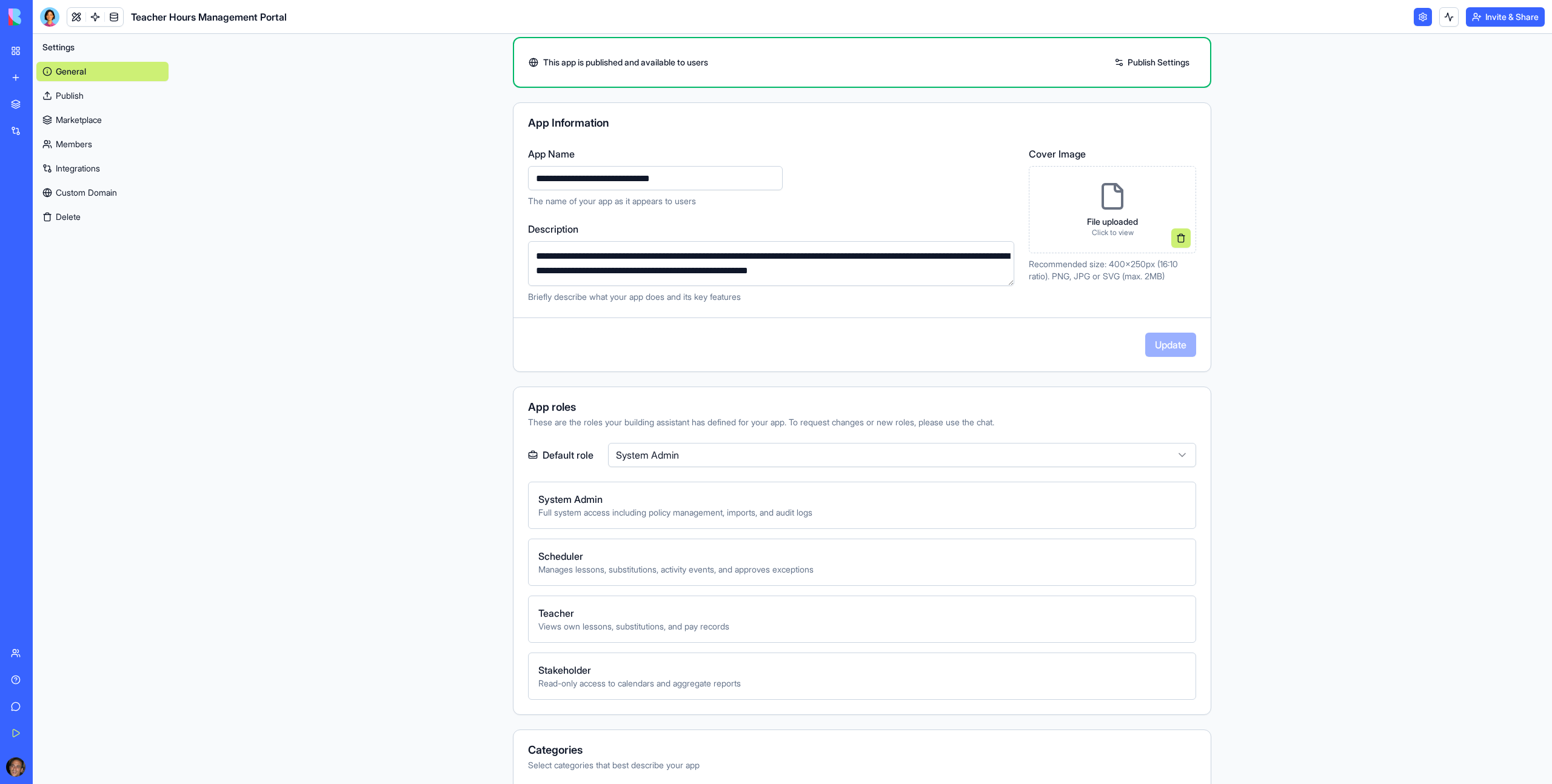
scroll to position [47, 0]
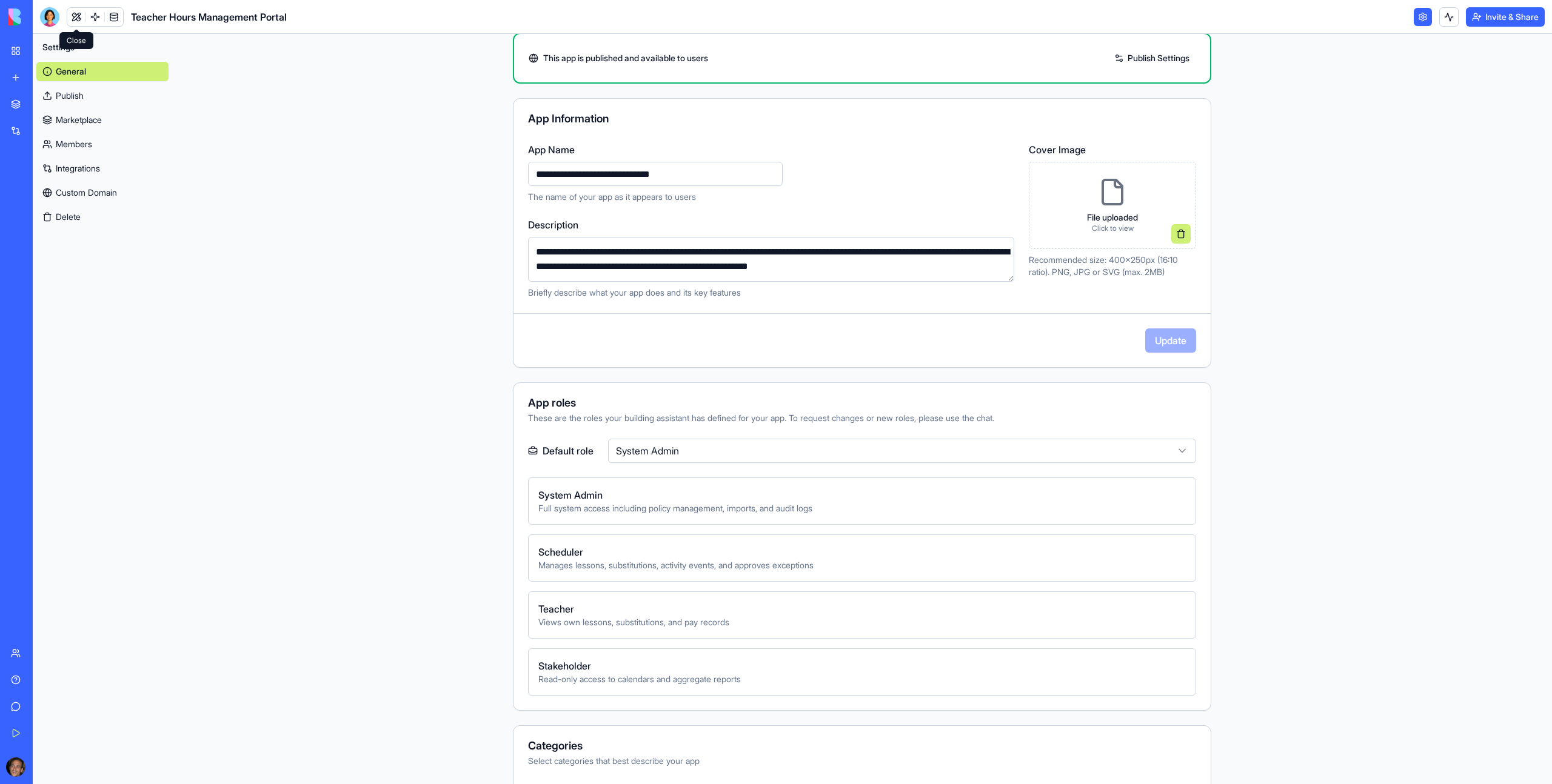
click at [77, 19] on link at bounding box center [77, 17] width 18 height 18
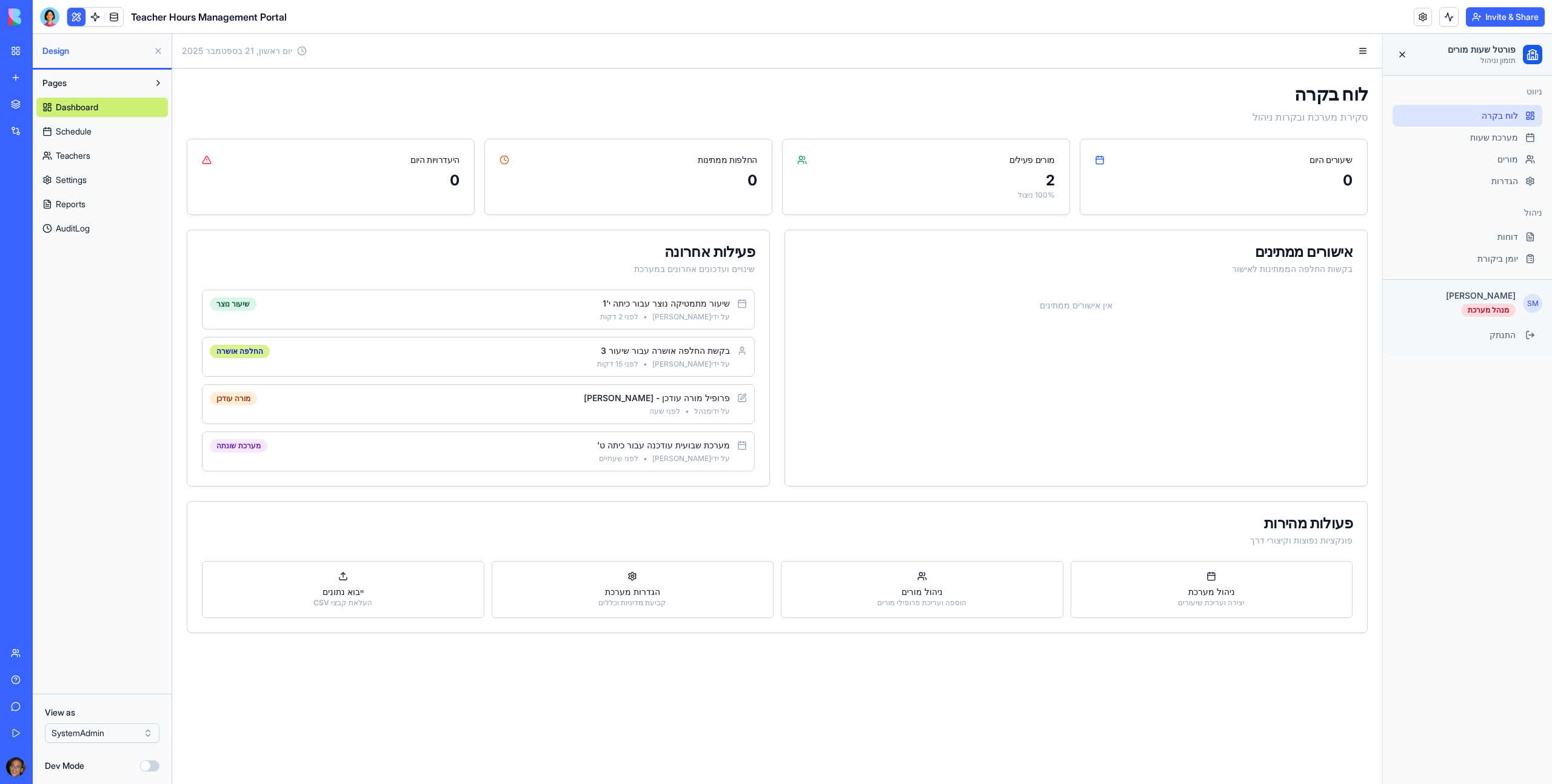
click at [243, 350] on div "החלפה אושרה" at bounding box center [240, 352] width 60 height 13
click at [243, 397] on div "מורה עודכן" at bounding box center [233, 399] width 48 height 13
click at [632, 437] on button "הגדרות מערכת קביעת מדיניות וכללים" at bounding box center [633, 590] width 283 height 57
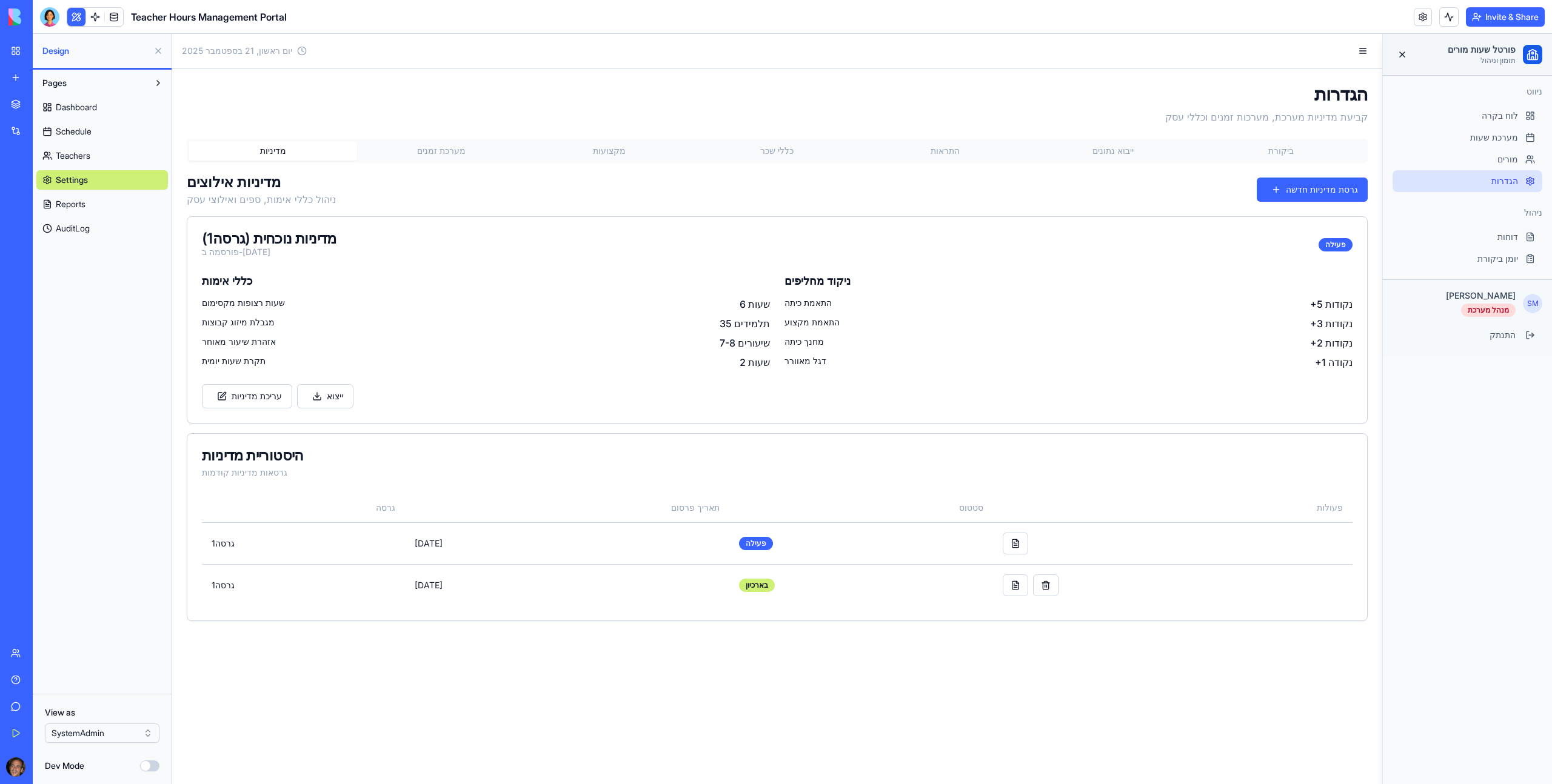
click at [104, 210] on link "Reports" at bounding box center [103, 203] width 132 height 19
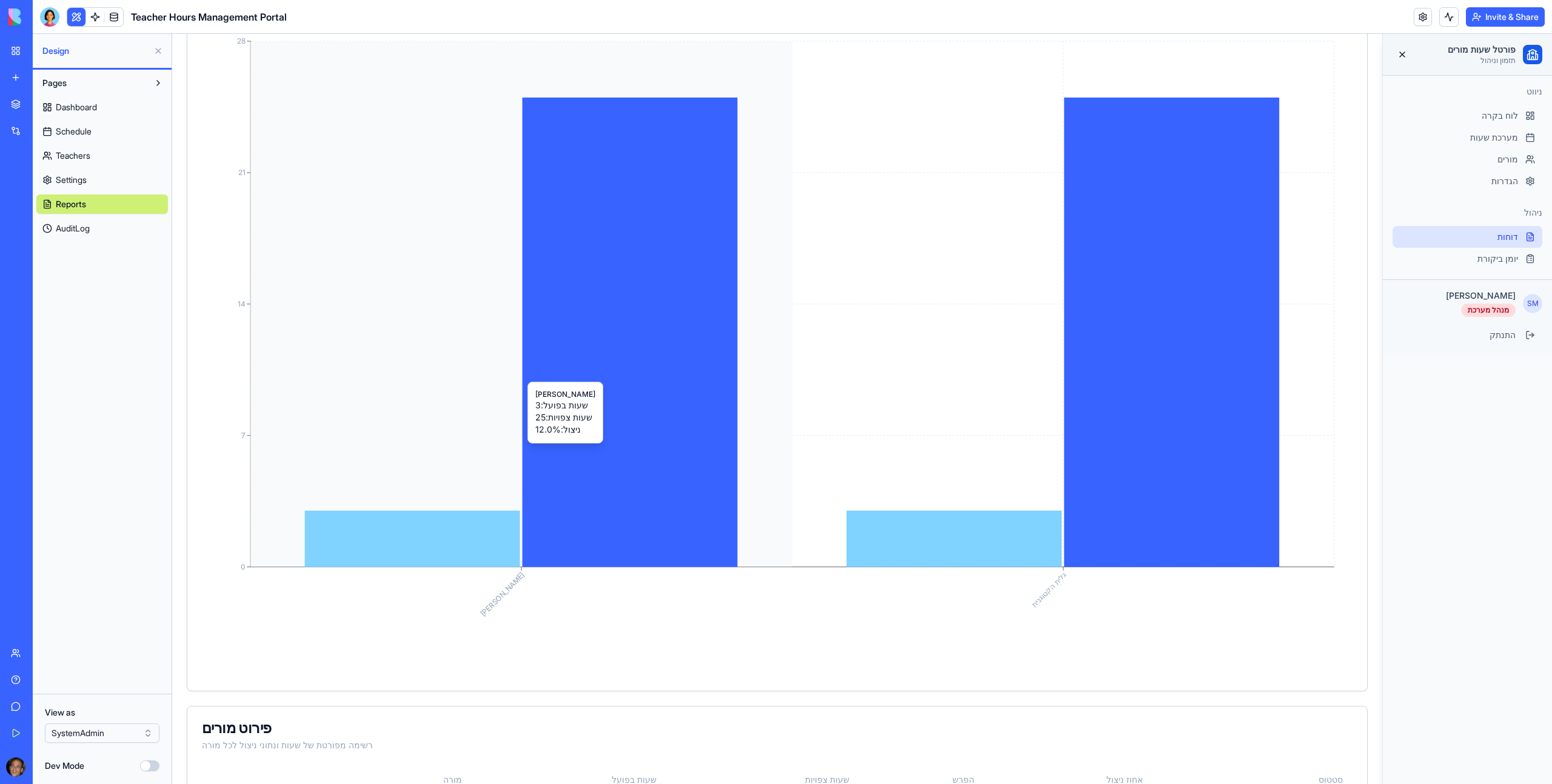
scroll to position [590, 0]
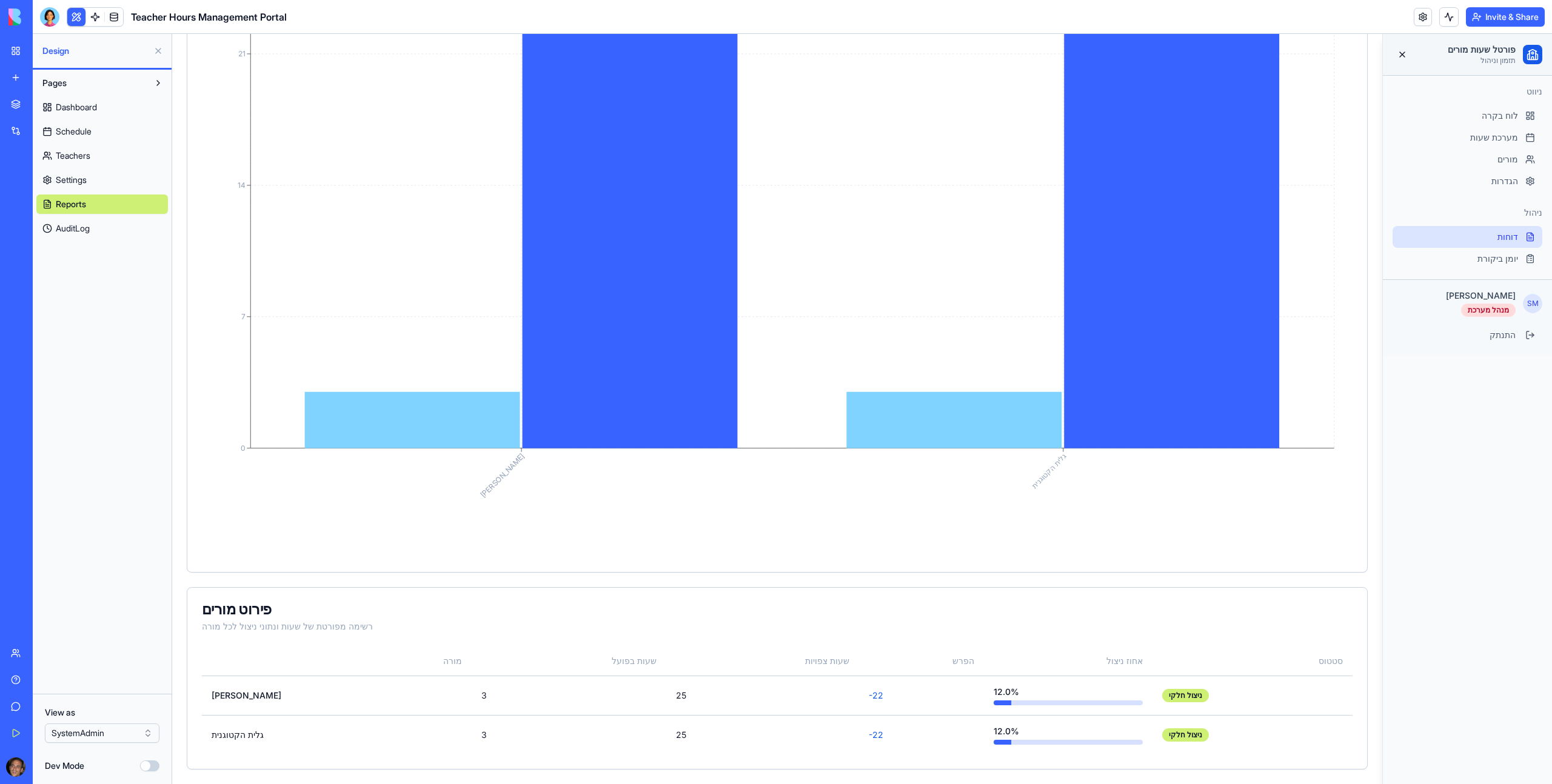
click at [118, 232] on link "AuditLog" at bounding box center [103, 228] width 132 height 19
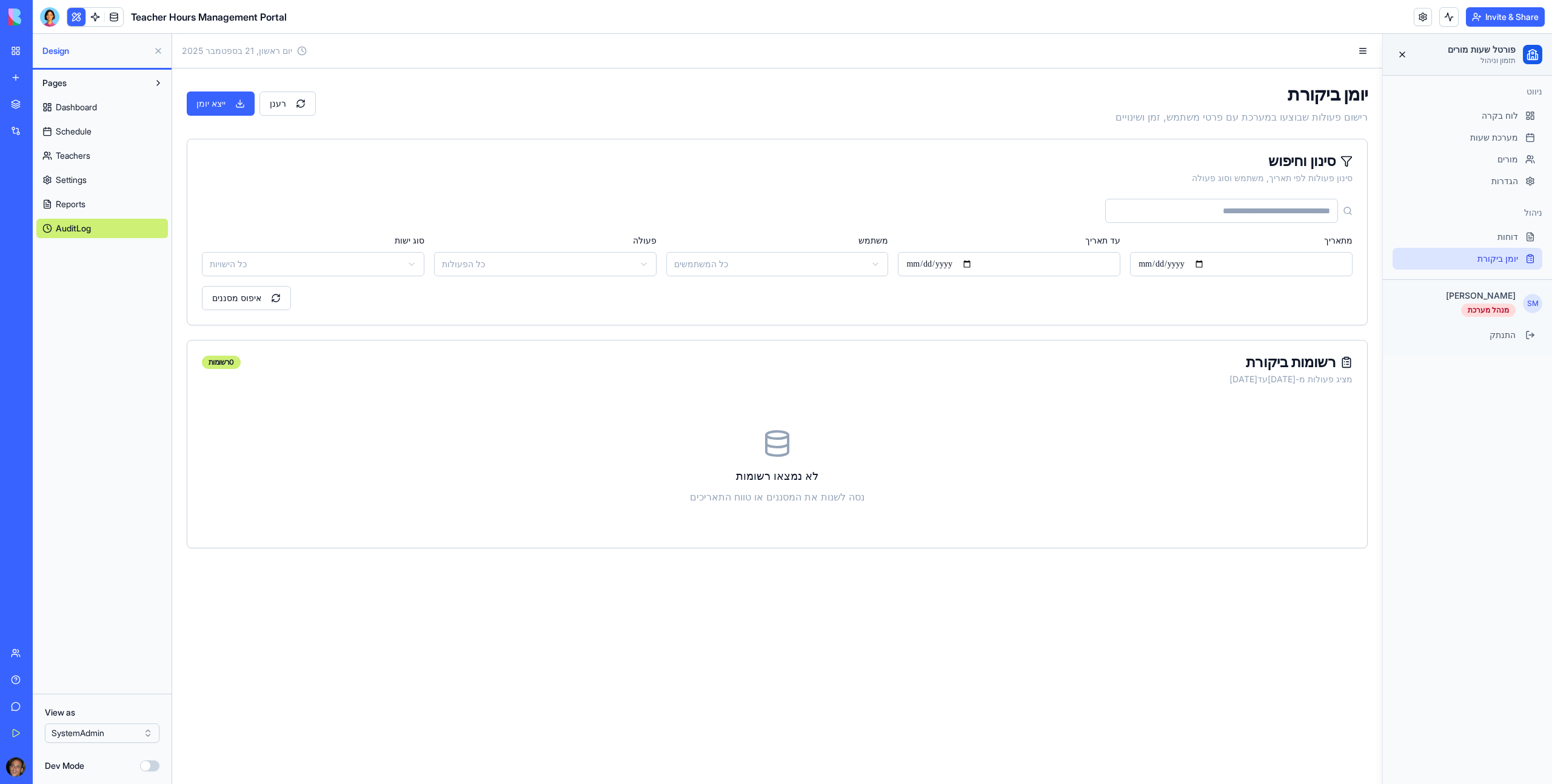
click at [81, 110] on span "Dashboard" at bounding box center [76, 107] width 41 height 12
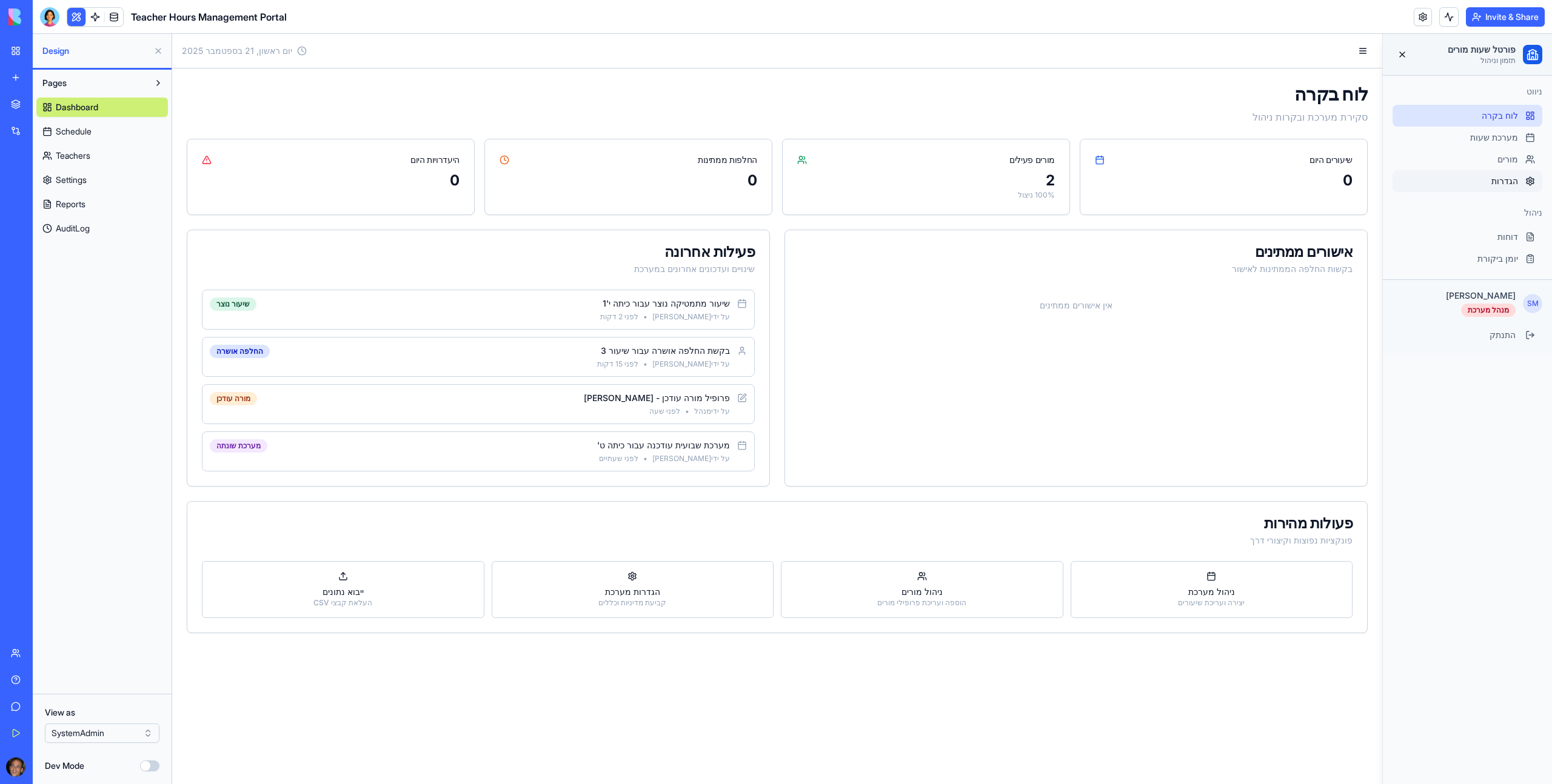
click at [819, 182] on span "הגדרות" at bounding box center [1504, 181] width 27 height 12
